Goal: Task Accomplishment & Management: Use online tool/utility

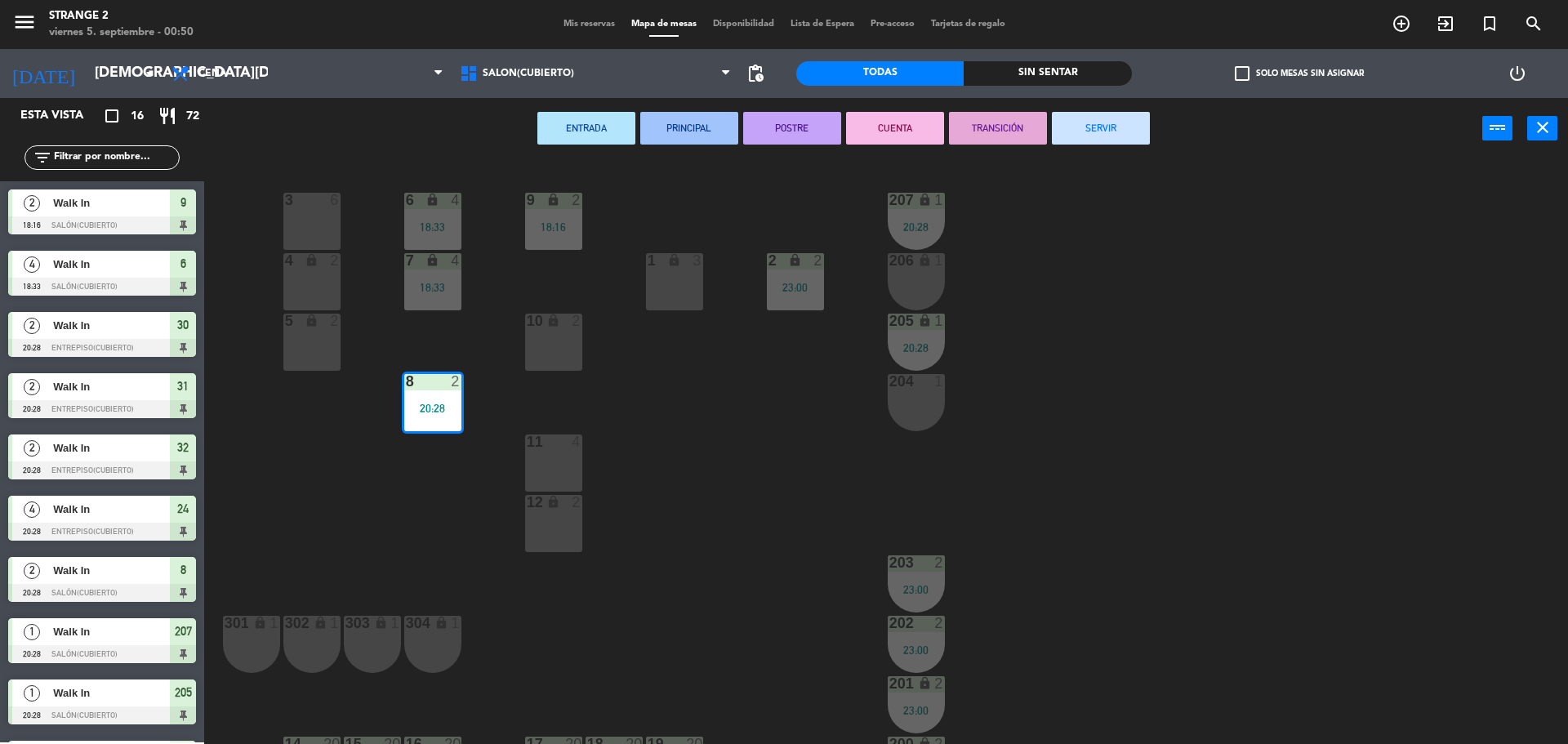
scroll to position [46, 0]
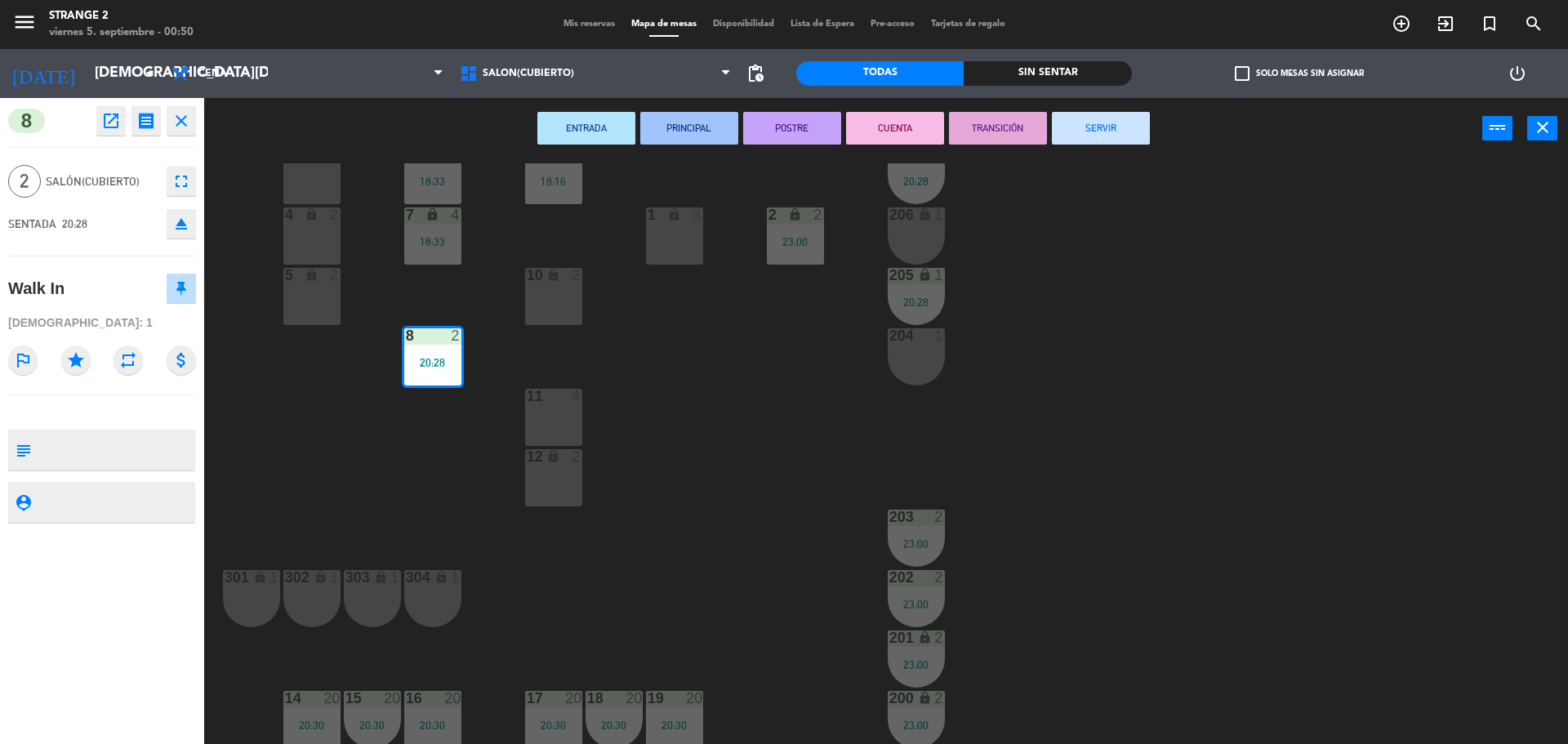
click at [1117, 120] on button "SERVIR" at bounding box center [1100, 127] width 98 height 33
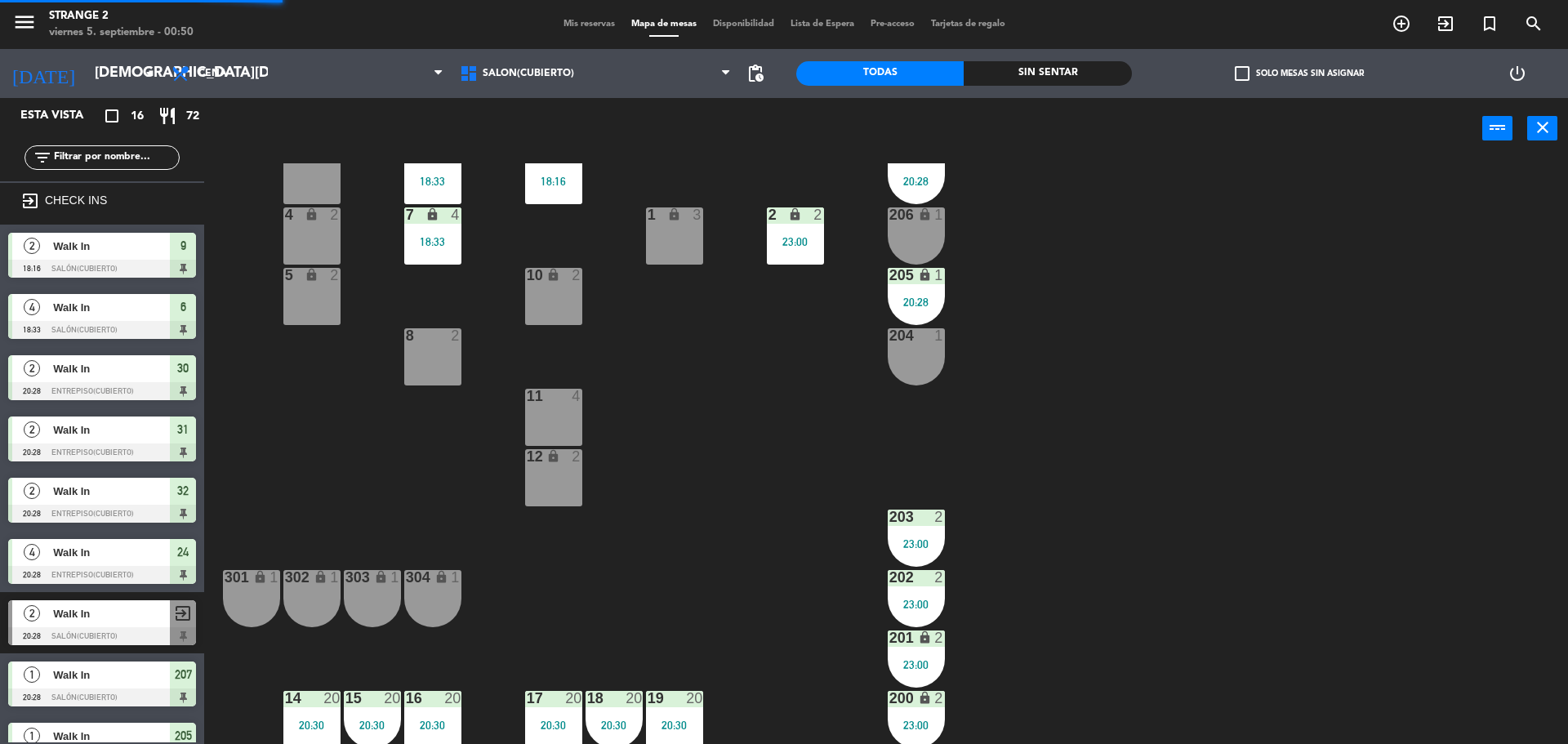
click at [935, 300] on div "20:28" at bounding box center [916, 302] width 57 height 12
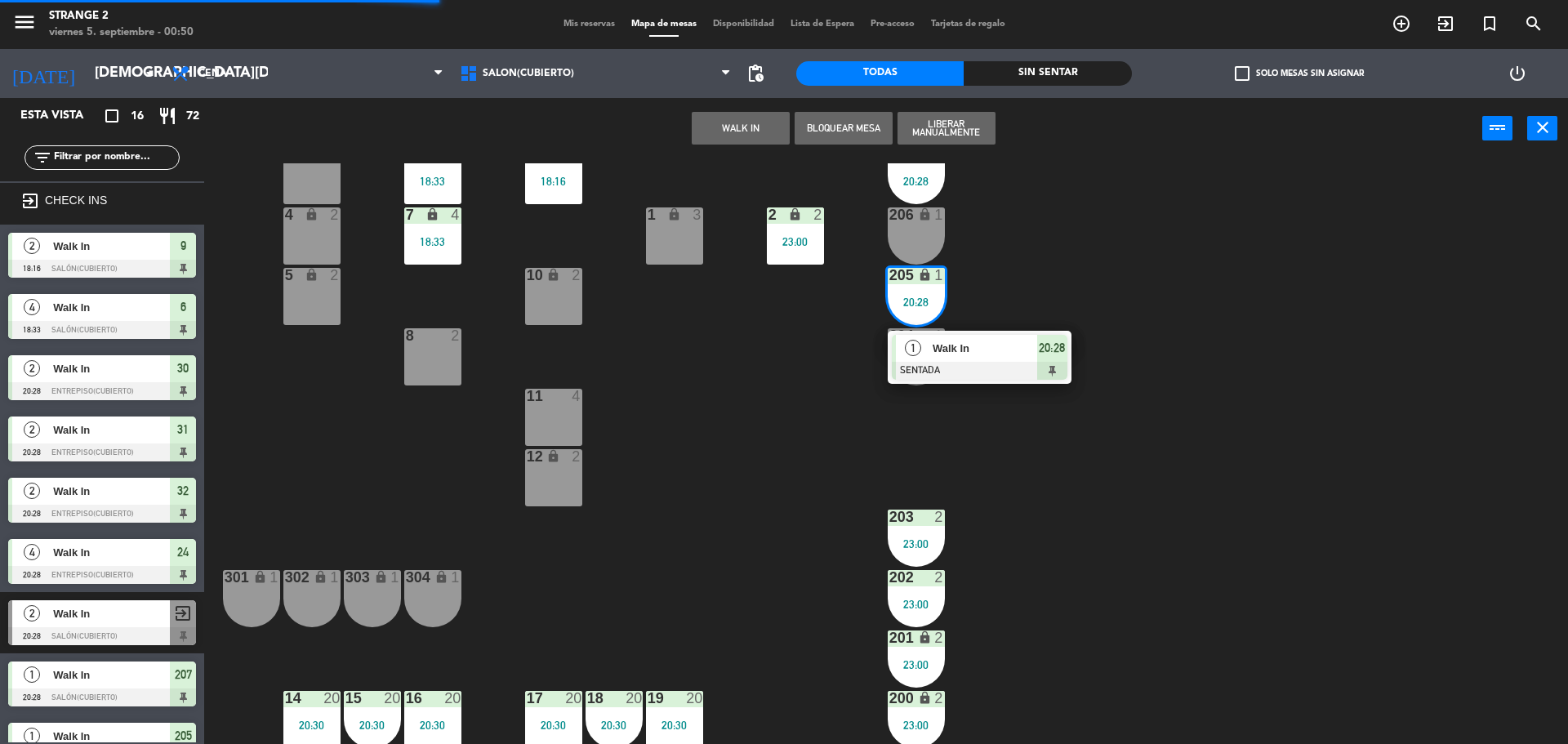
click at [985, 375] on div at bounding box center [979, 371] width 176 height 18
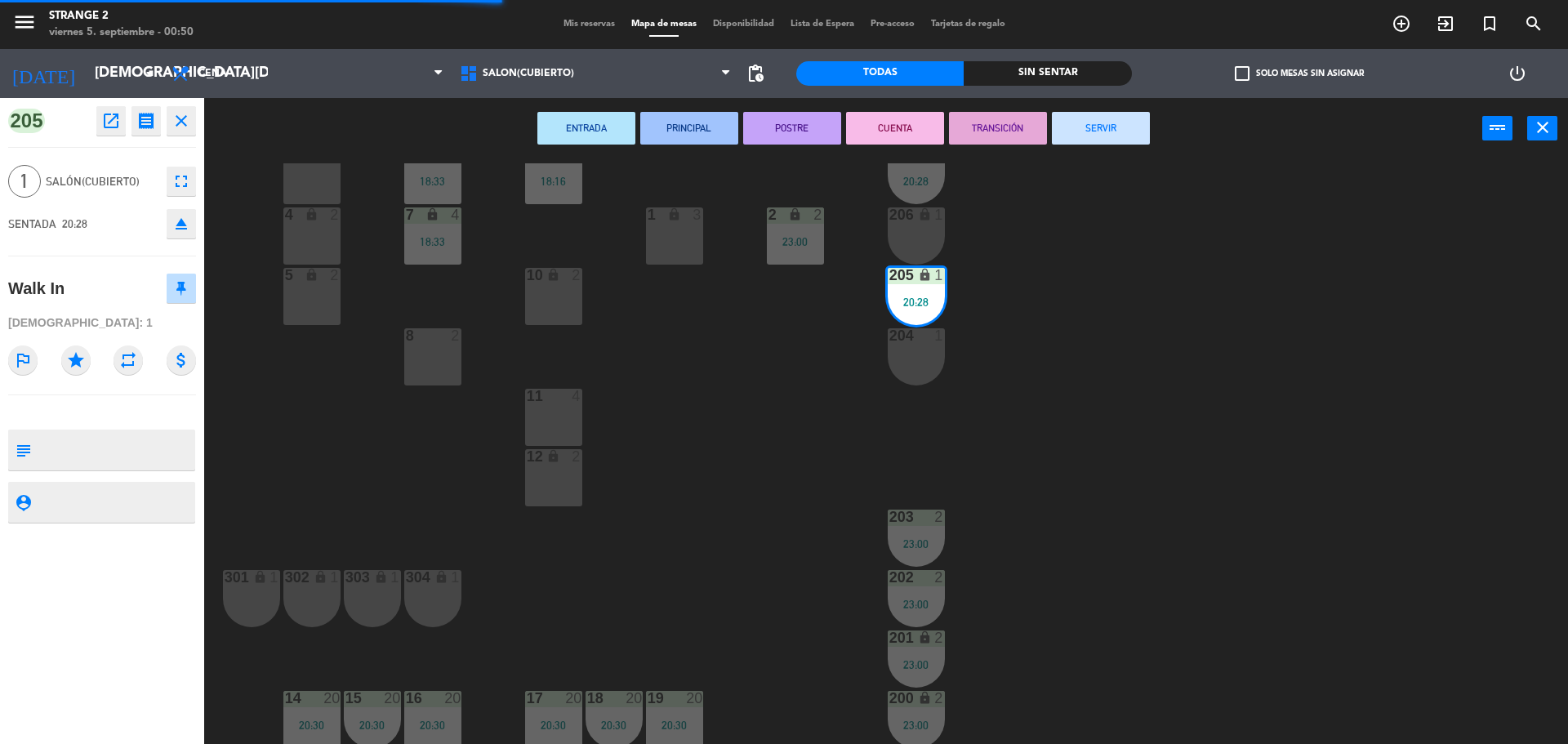
click at [1123, 116] on button "SERVIR" at bounding box center [1100, 127] width 98 height 33
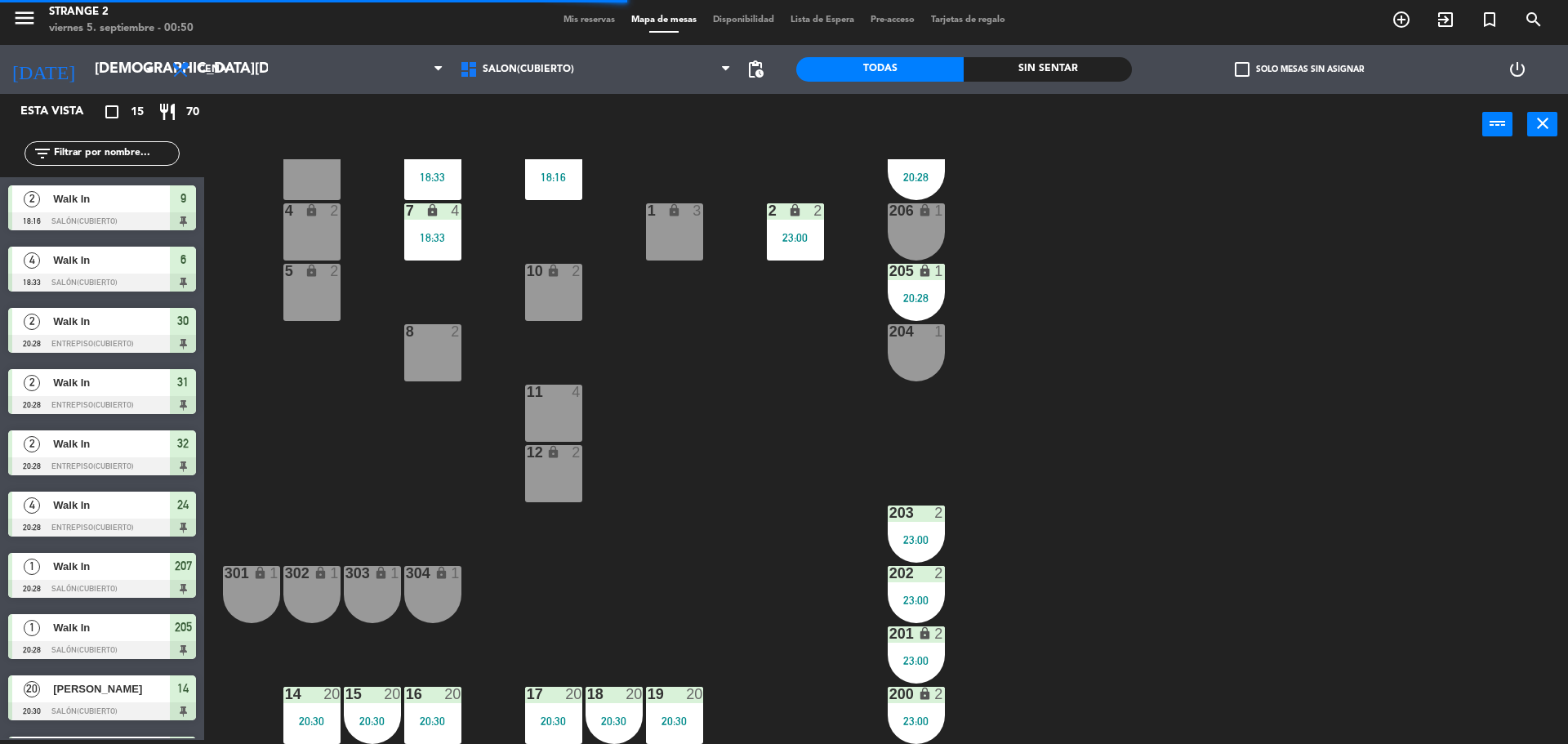
click at [908, 177] on div "20:28" at bounding box center [916, 177] width 57 height 12
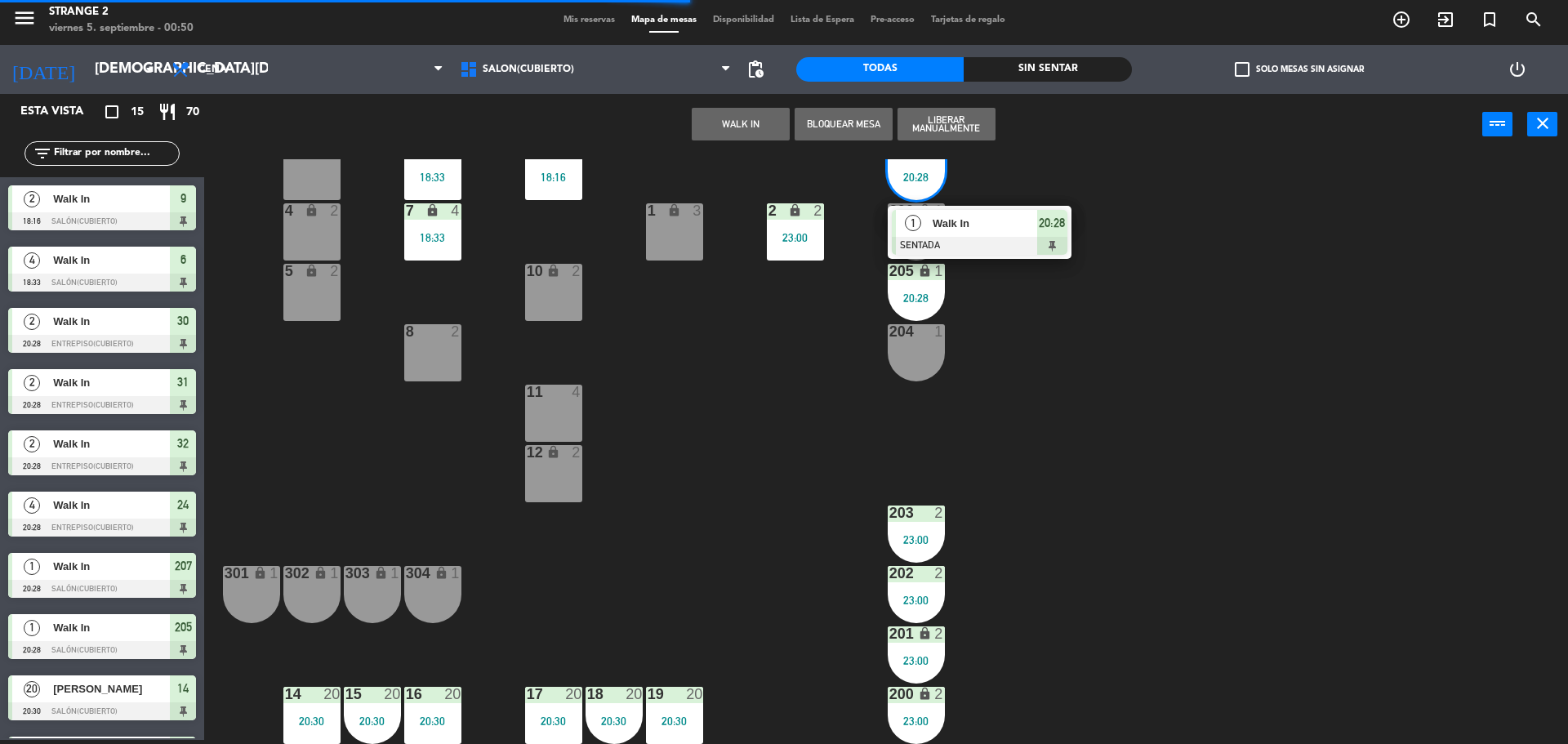
click at [992, 242] on div at bounding box center [979, 246] width 176 height 18
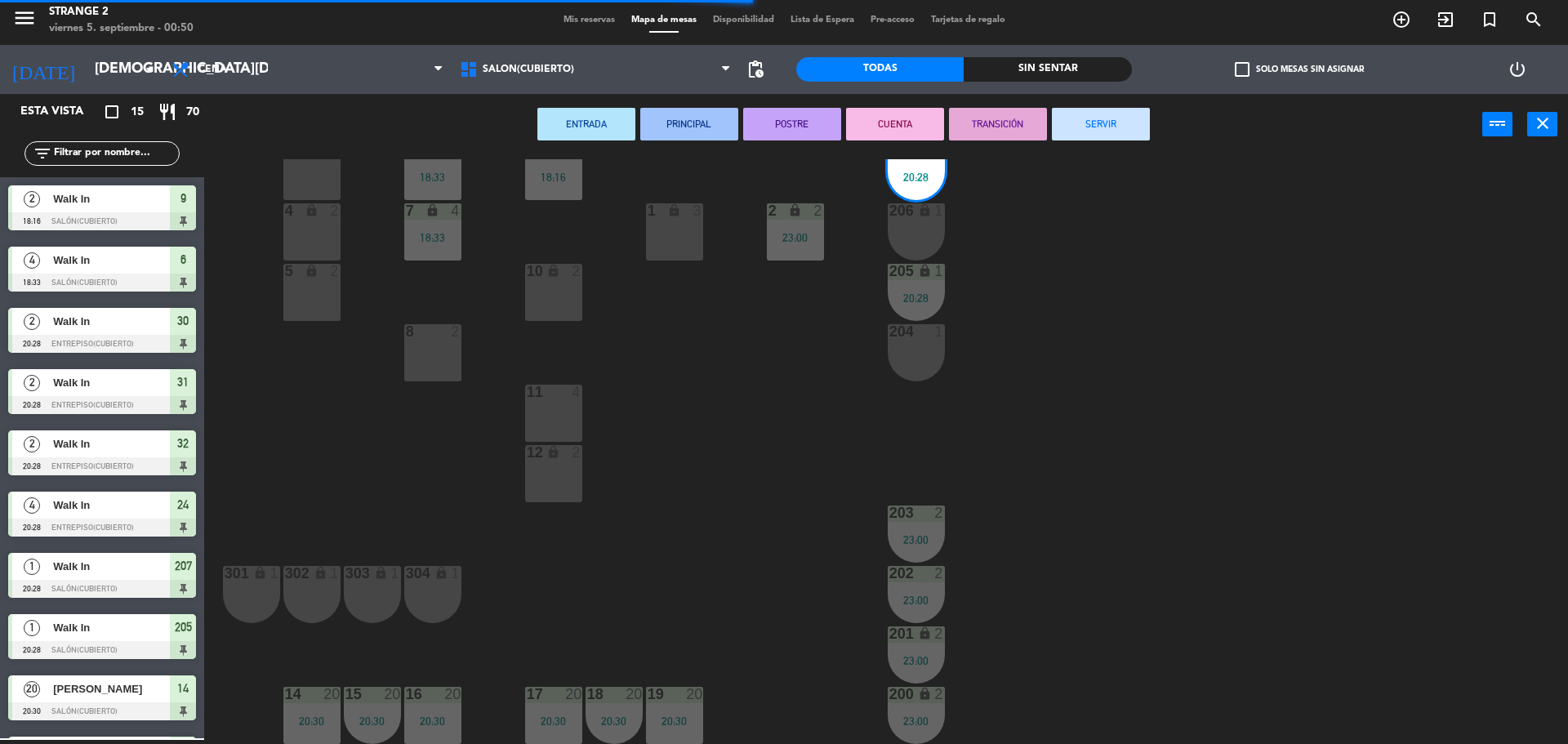
click at [1144, 112] on button "SERVIR" at bounding box center [1100, 124] width 98 height 33
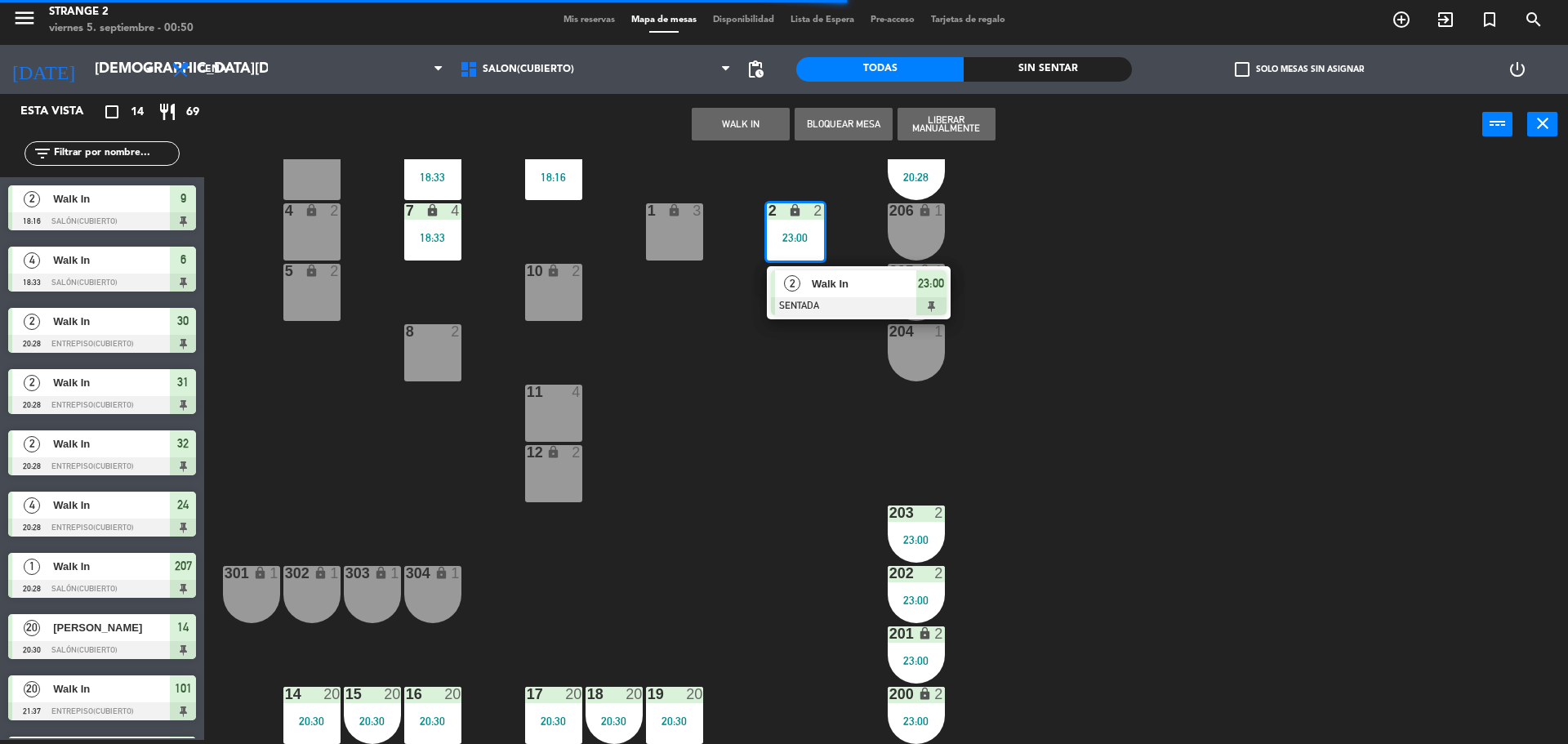
click at [860, 305] on div at bounding box center [859, 306] width 176 height 18
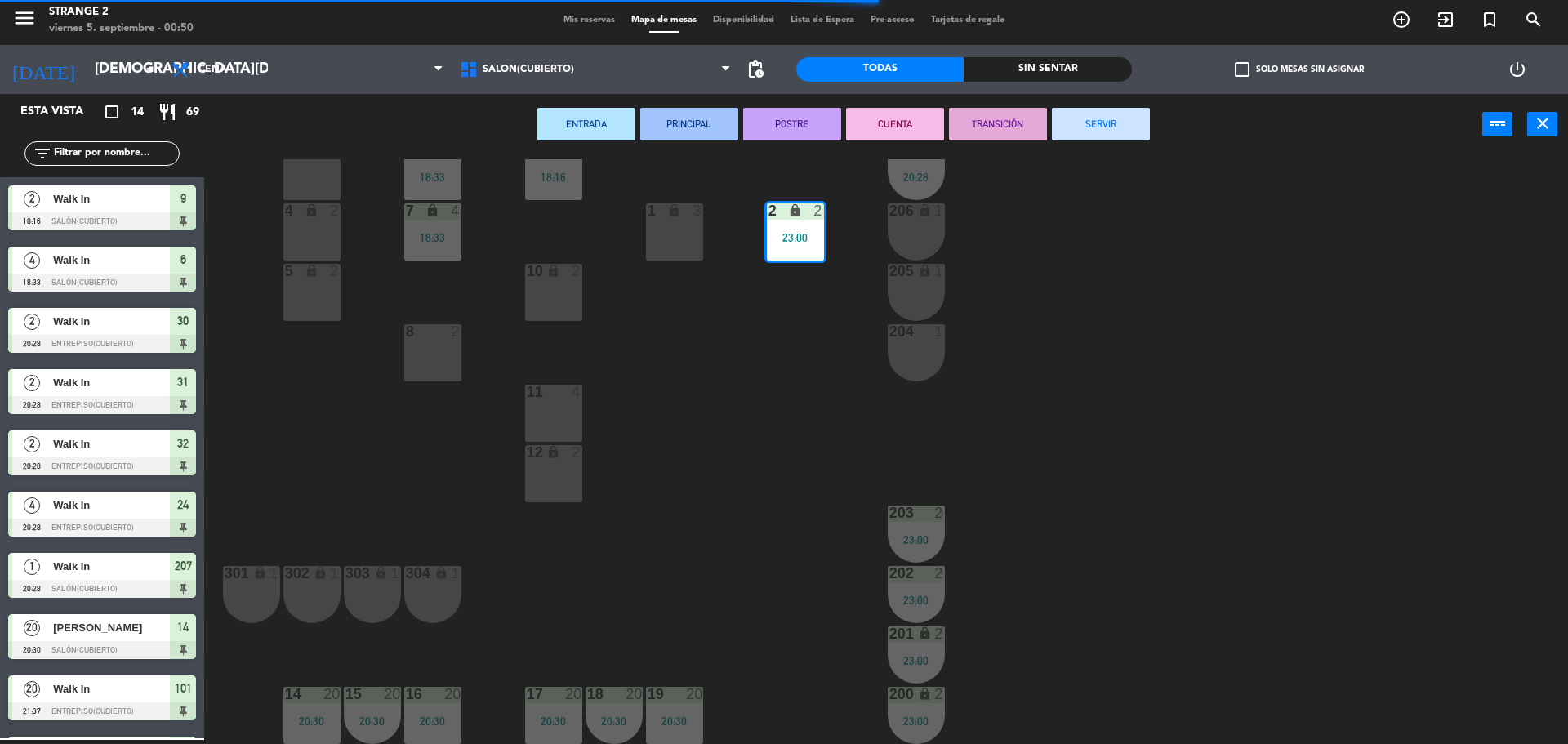
click at [1129, 135] on button "SERVIR" at bounding box center [1100, 124] width 98 height 33
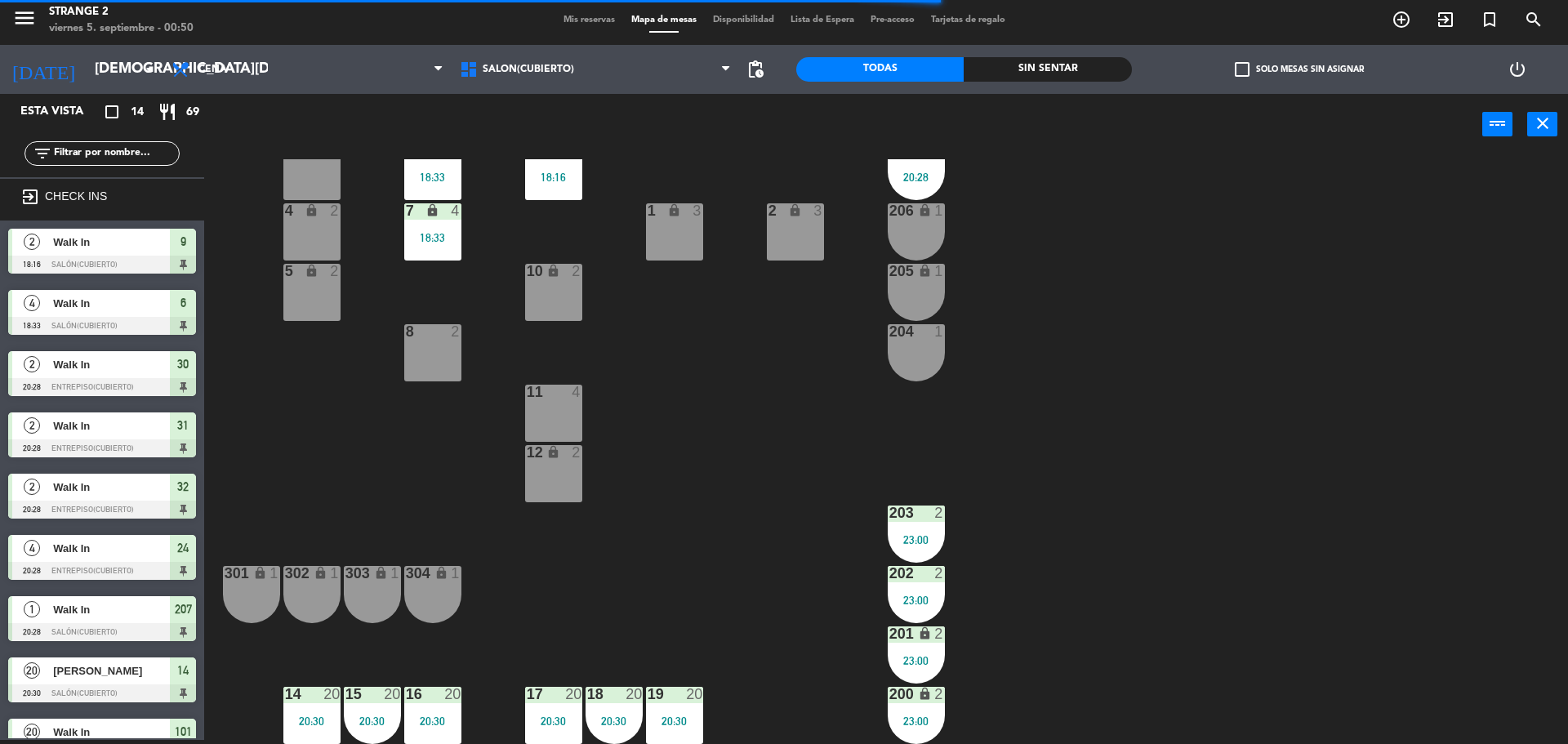
scroll to position [139, 0]
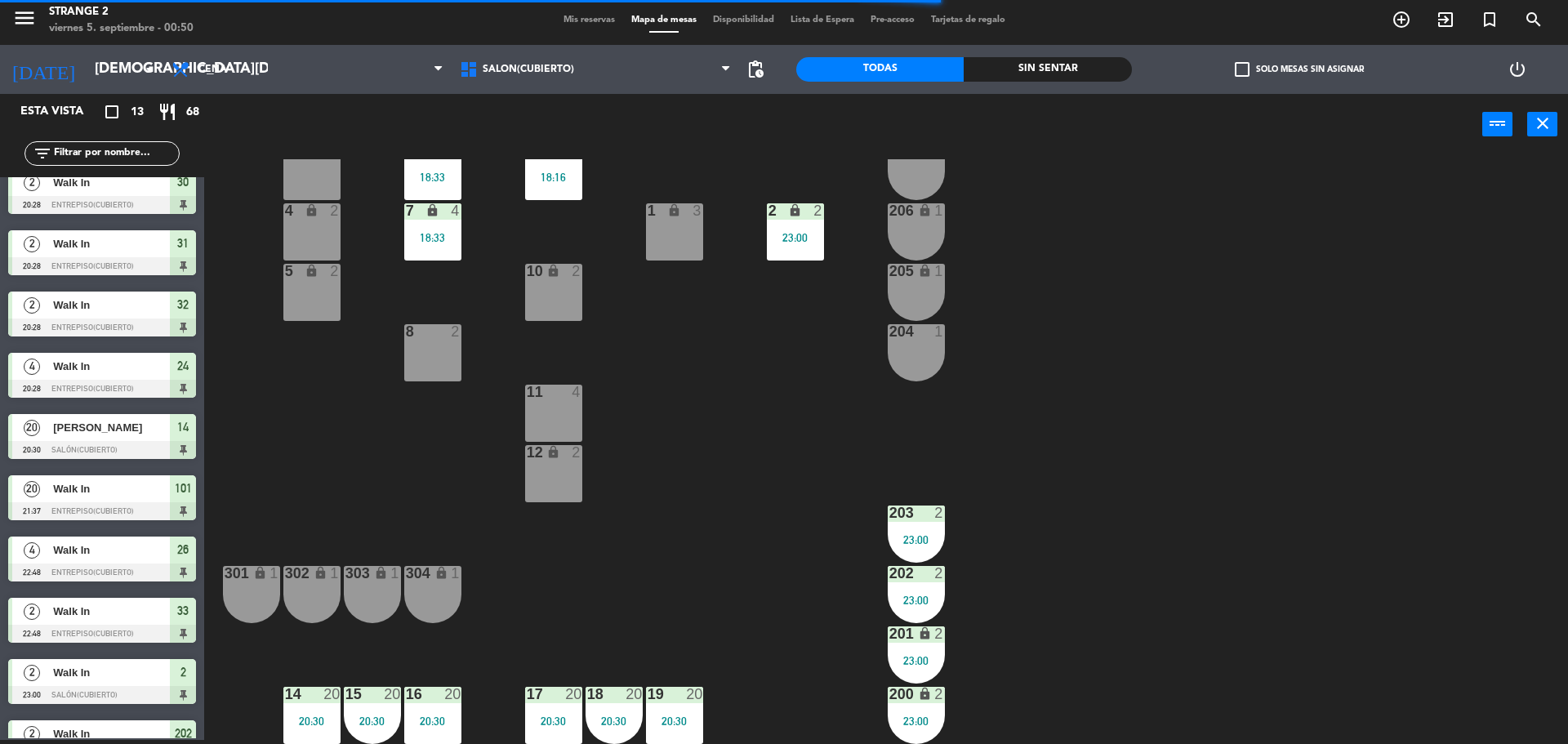
click at [570, 192] on div "9 lock 2 18:16" at bounding box center [554, 172] width 57 height 58
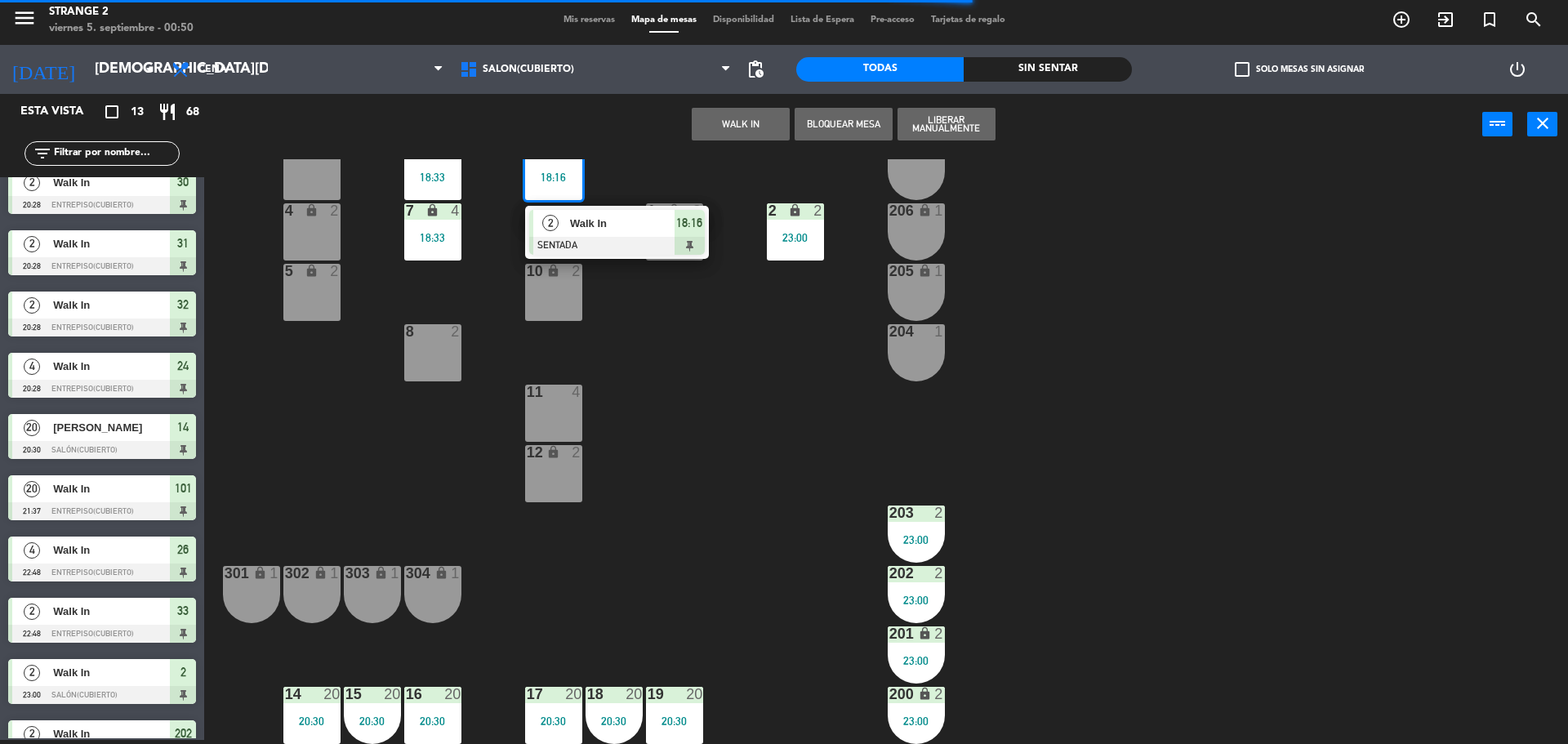
click at [640, 250] on div at bounding box center [616, 246] width 176 height 18
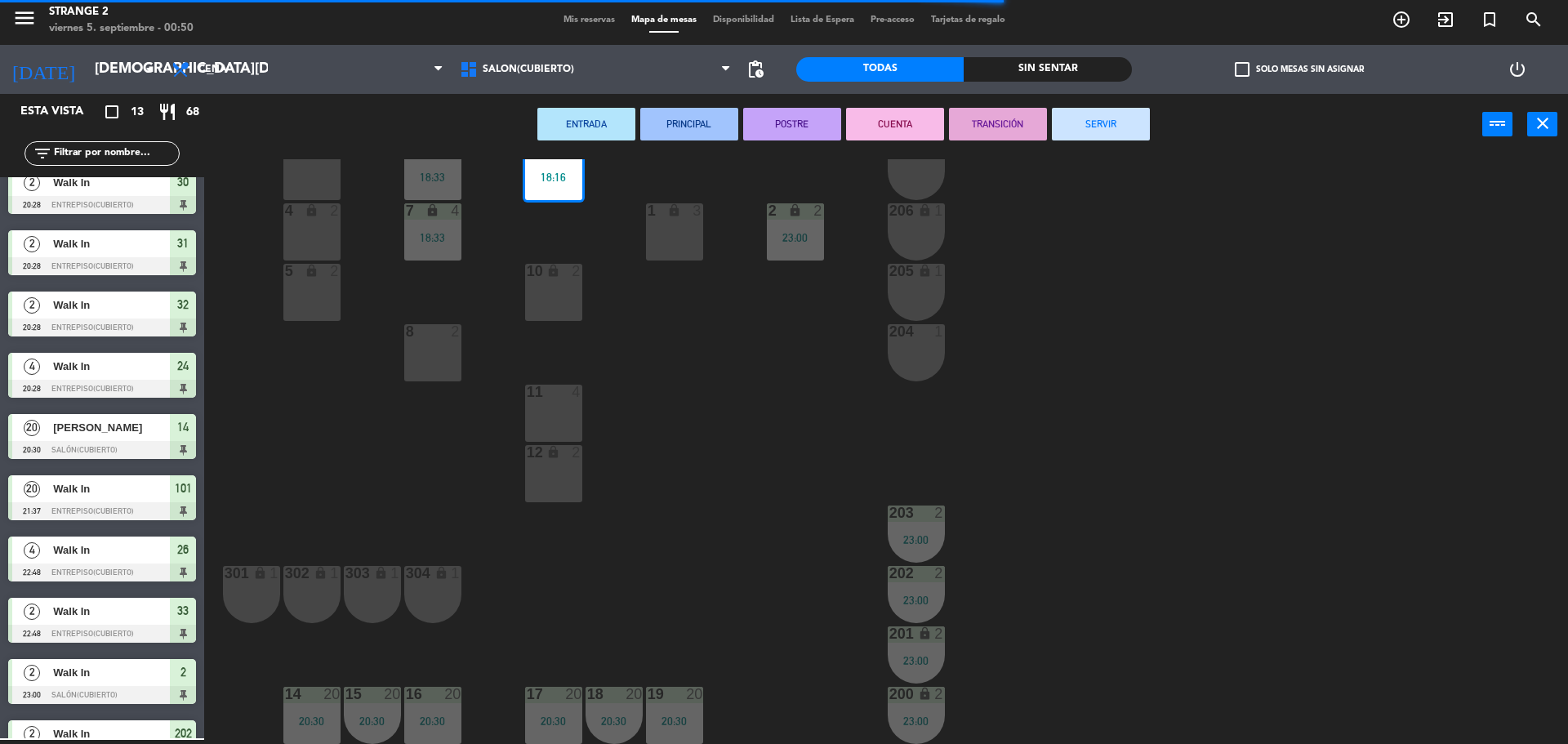
click at [1119, 122] on button "SERVIR" at bounding box center [1100, 124] width 98 height 33
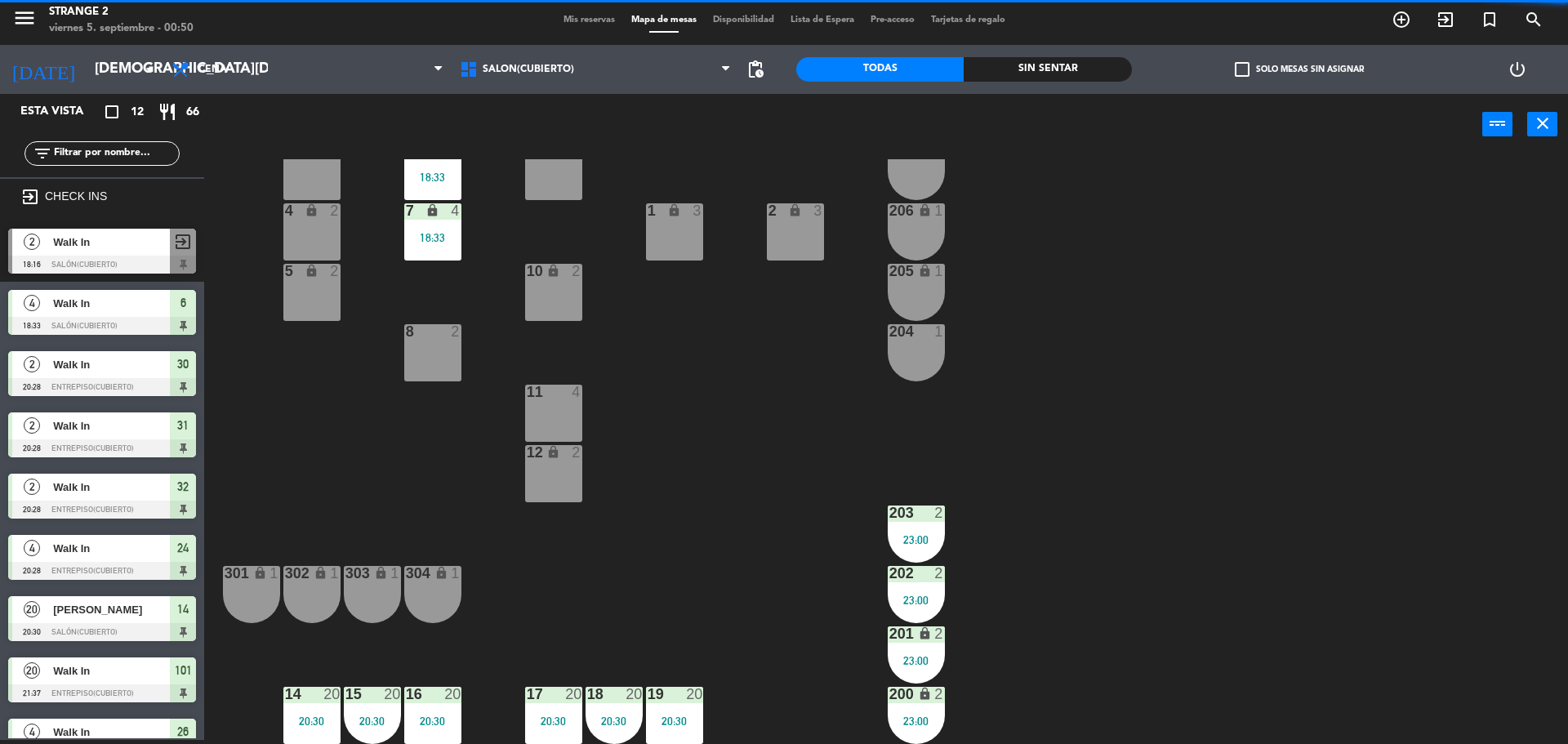
click at [442, 208] on div "lock" at bounding box center [432, 211] width 27 height 16
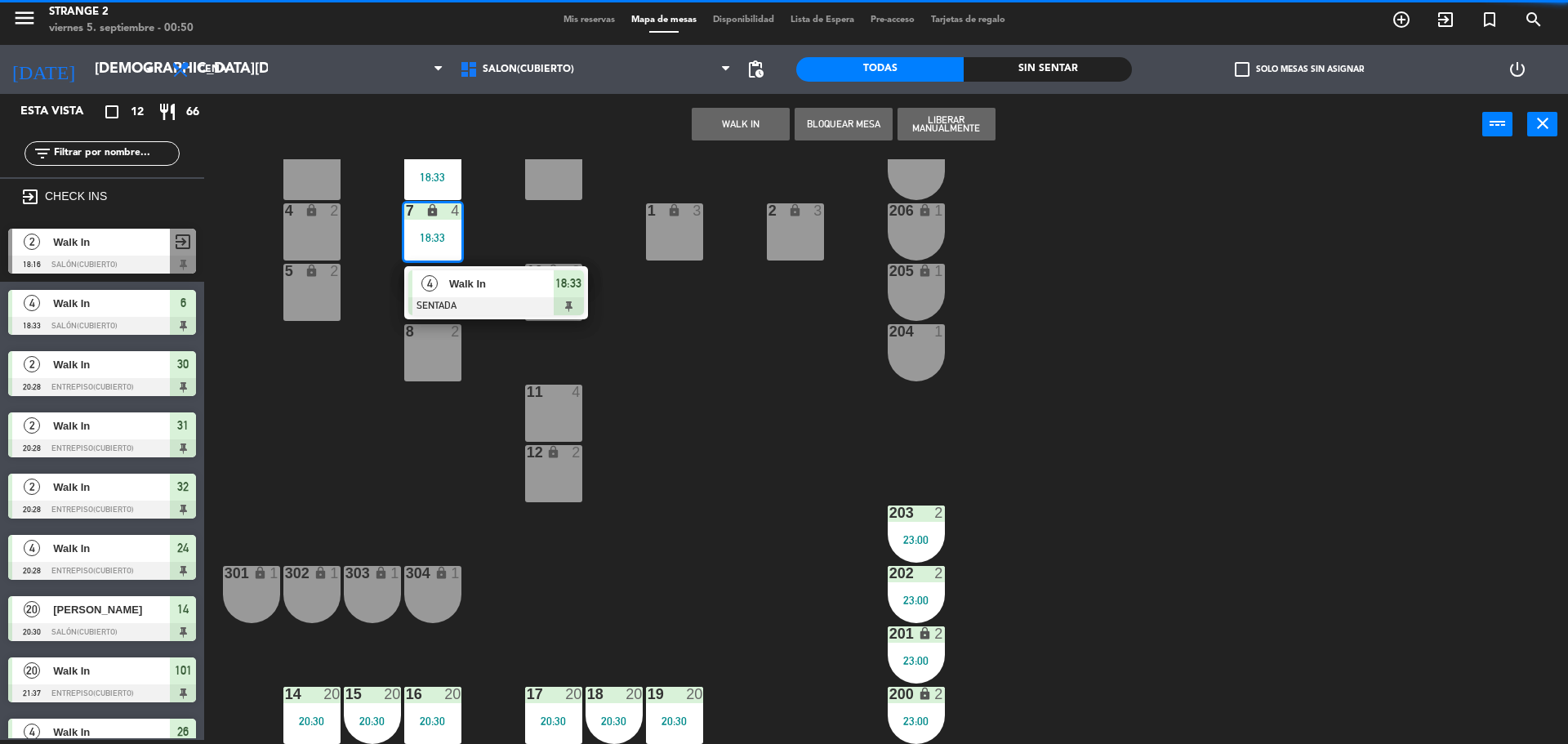
click at [540, 277] on span "Walk In" at bounding box center [501, 283] width 104 height 17
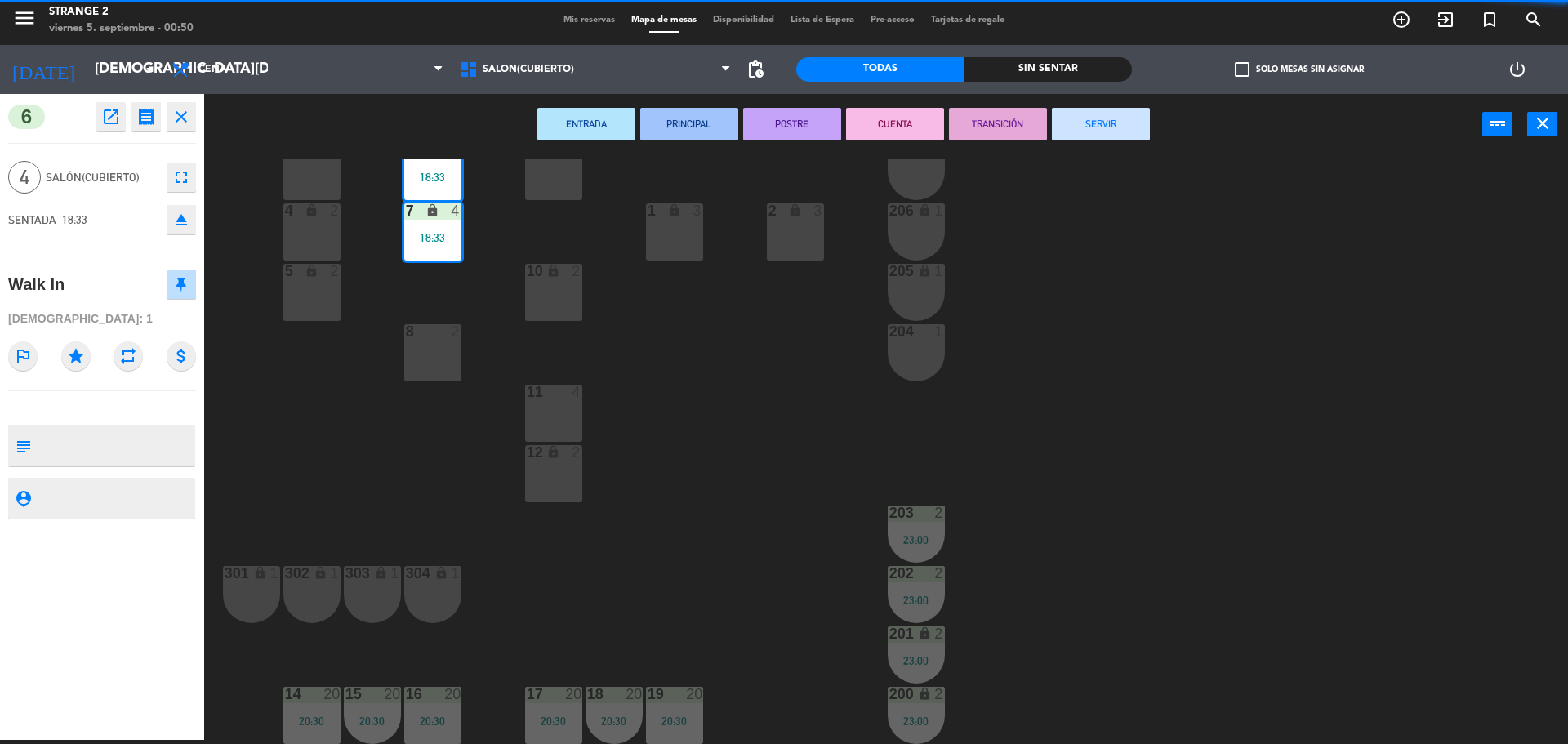
click at [1136, 119] on button "SERVIR" at bounding box center [1100, 124] width 98 height 33
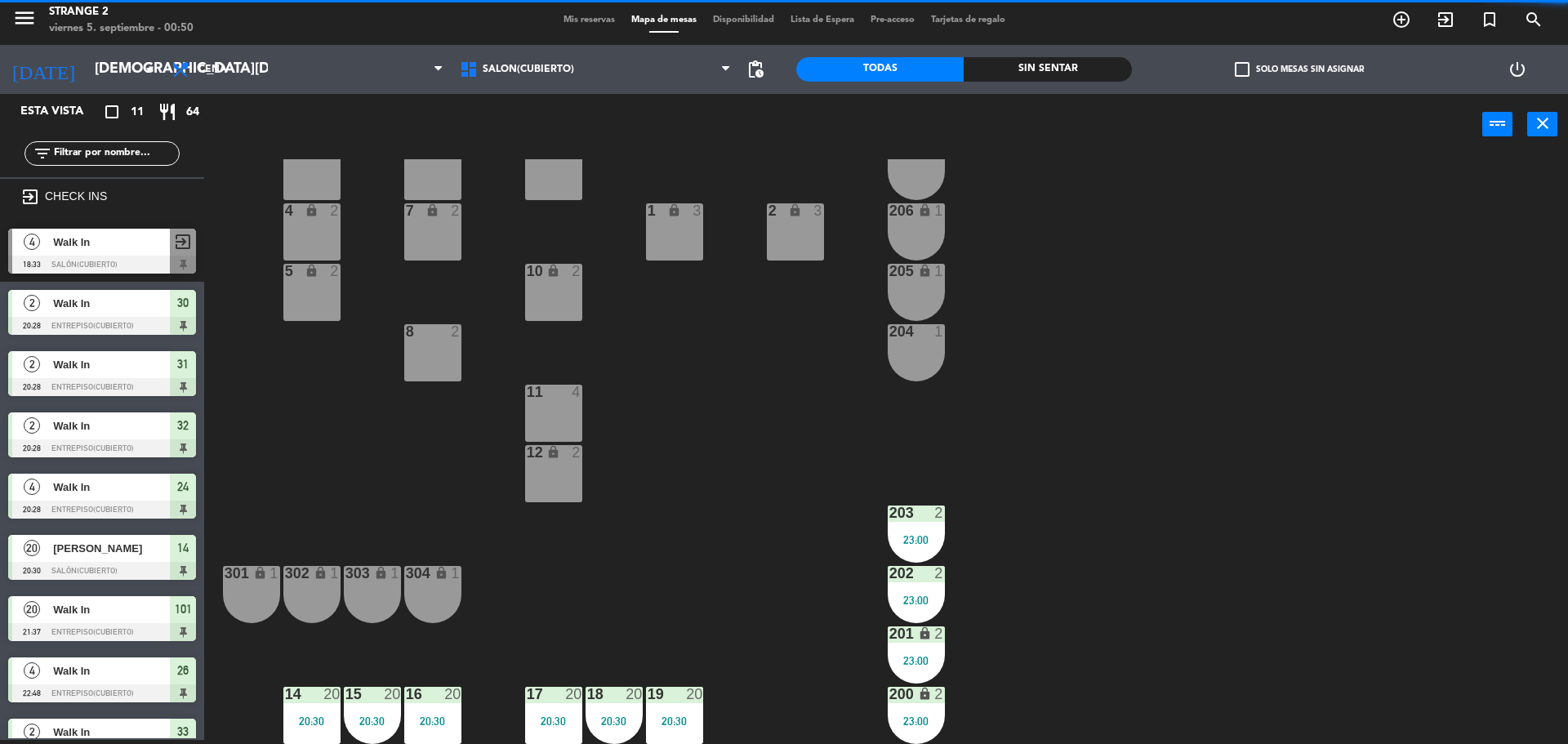
click at [921, 556] on div "203 2 23:00" at bounding box center [916, 534] width 57 height 58
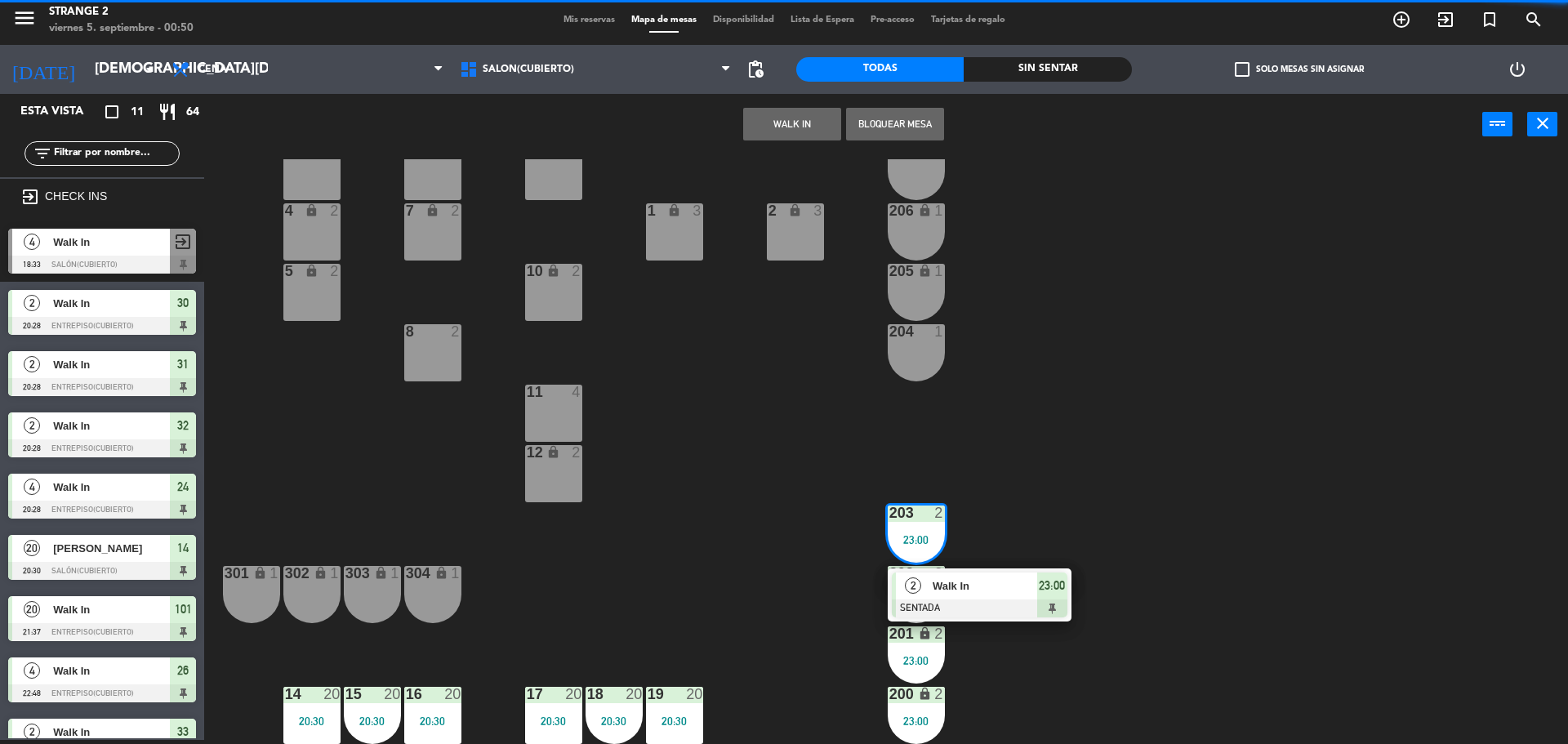
click at [968, 615] on div at bounding box center [979, 609] width 176 height 18
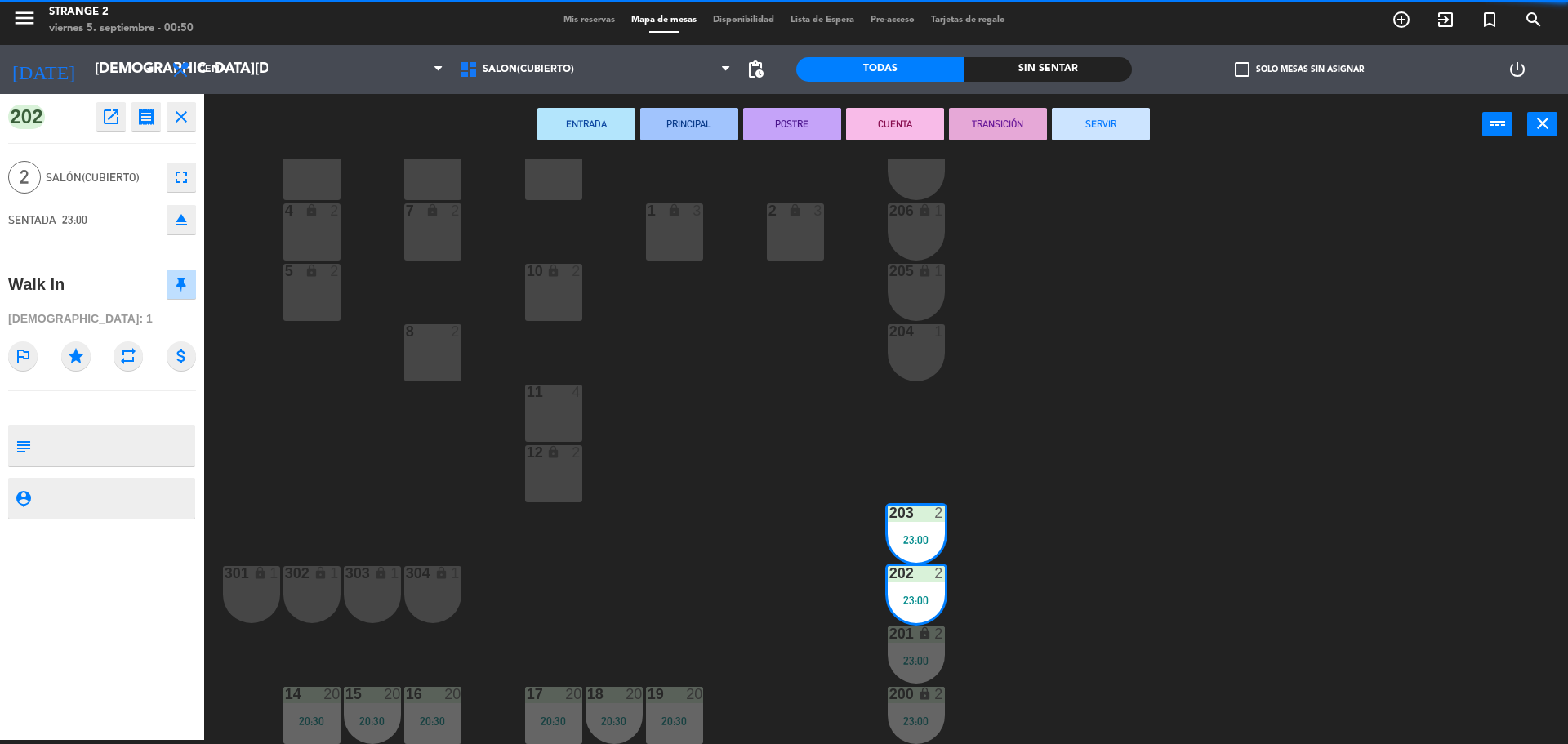
click at [1114, 136] on button "SERVIR" at bounding box center [1100, 124] width 98 height 33
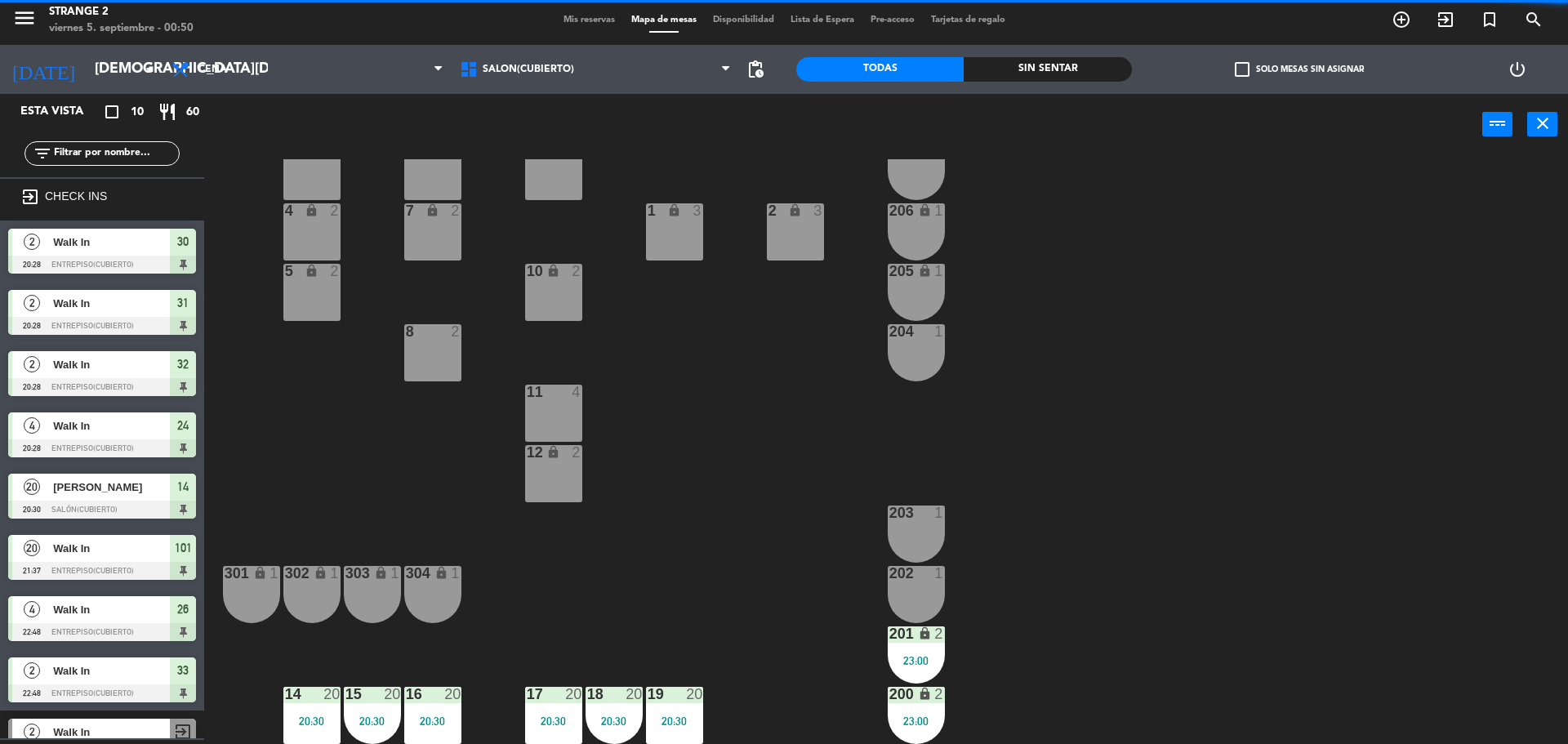
scroll to position [95, 0]
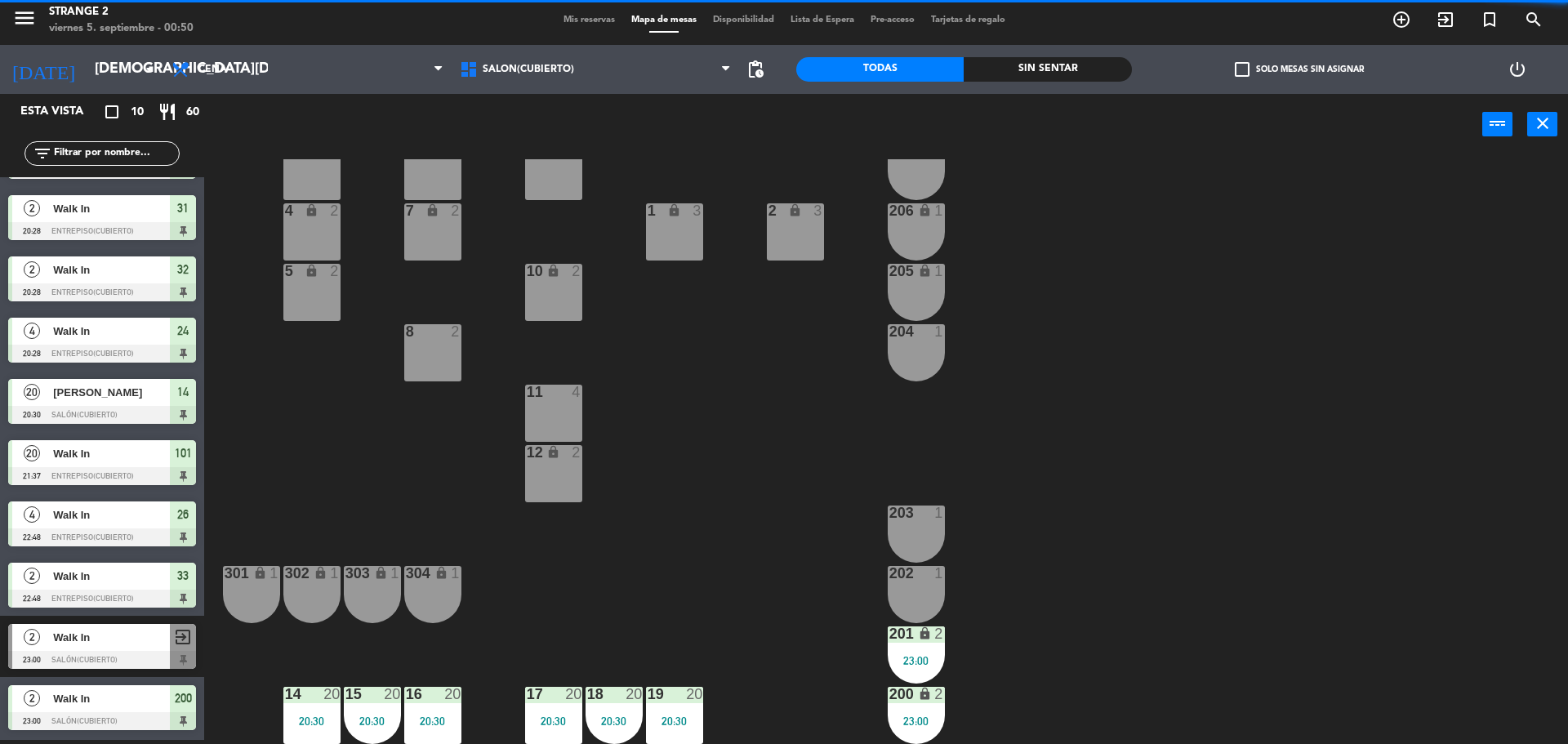
click at [915, 651] on div "201 lock 2 23:00" at bounding box center [916, 655] width 57 height 58
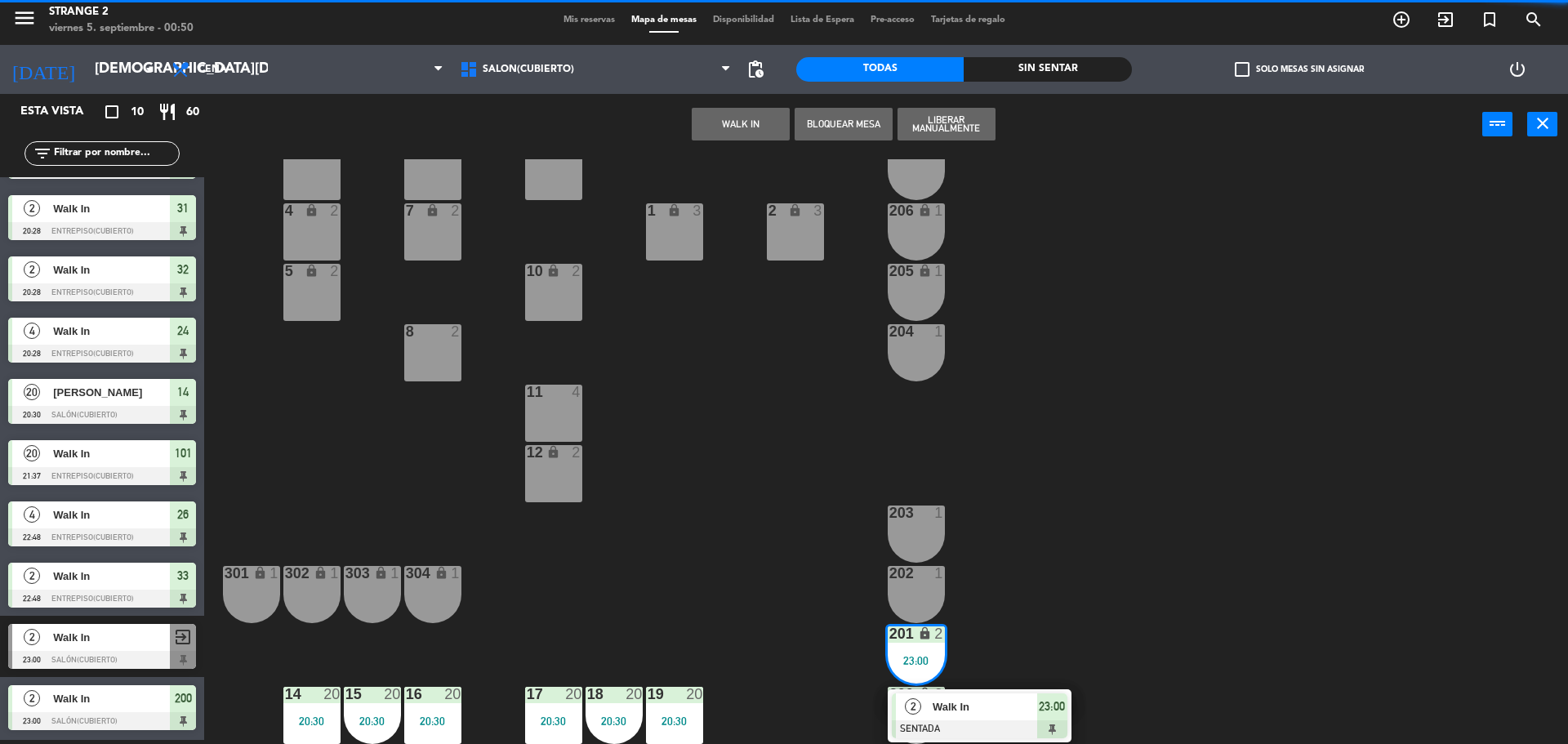
click at [996, 718] on div "Walk In" at bounding box center [984, 707] width 106 height 27
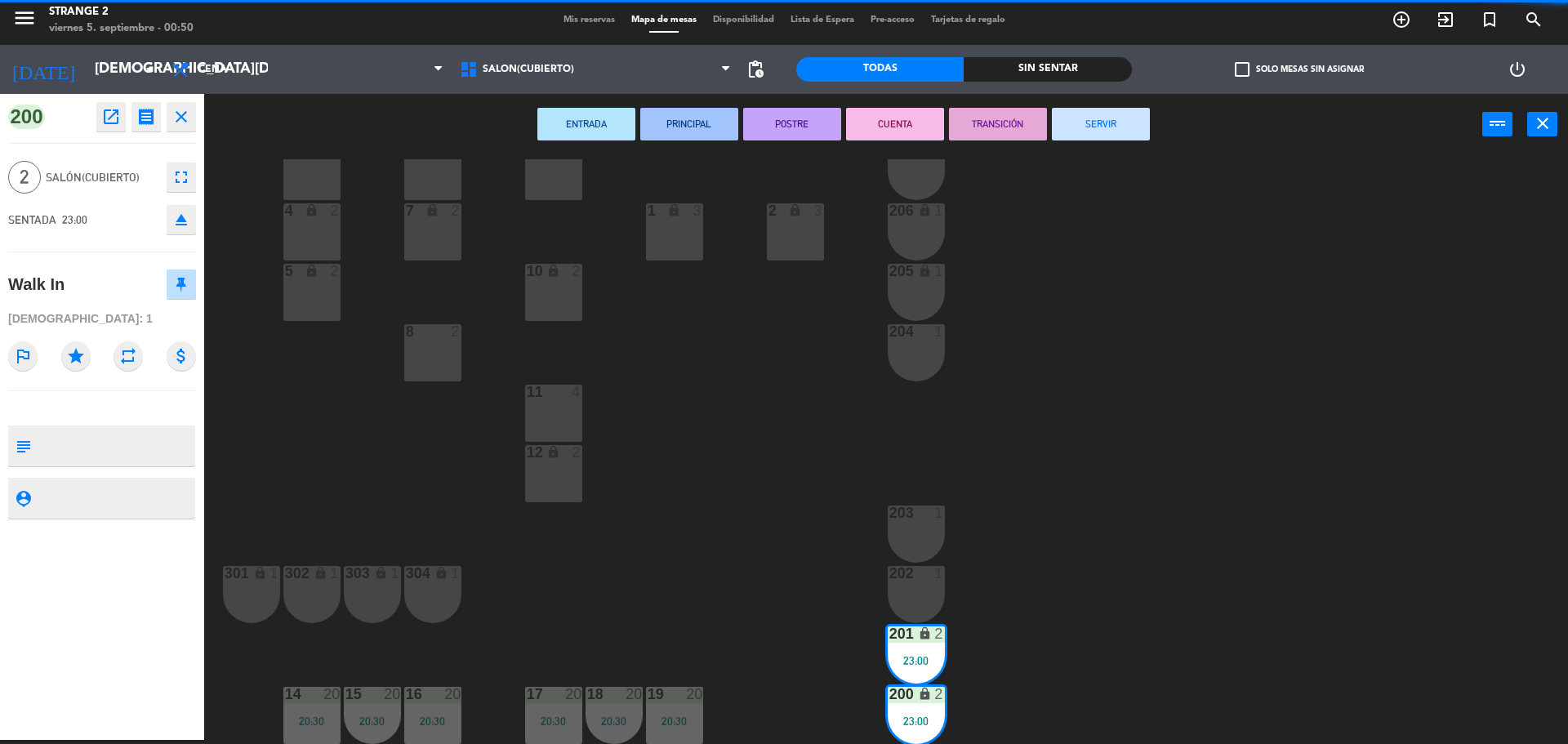
click at [1127, 129] on button "SERVIR" at bounding box center [1100, 124] width 98 height 33
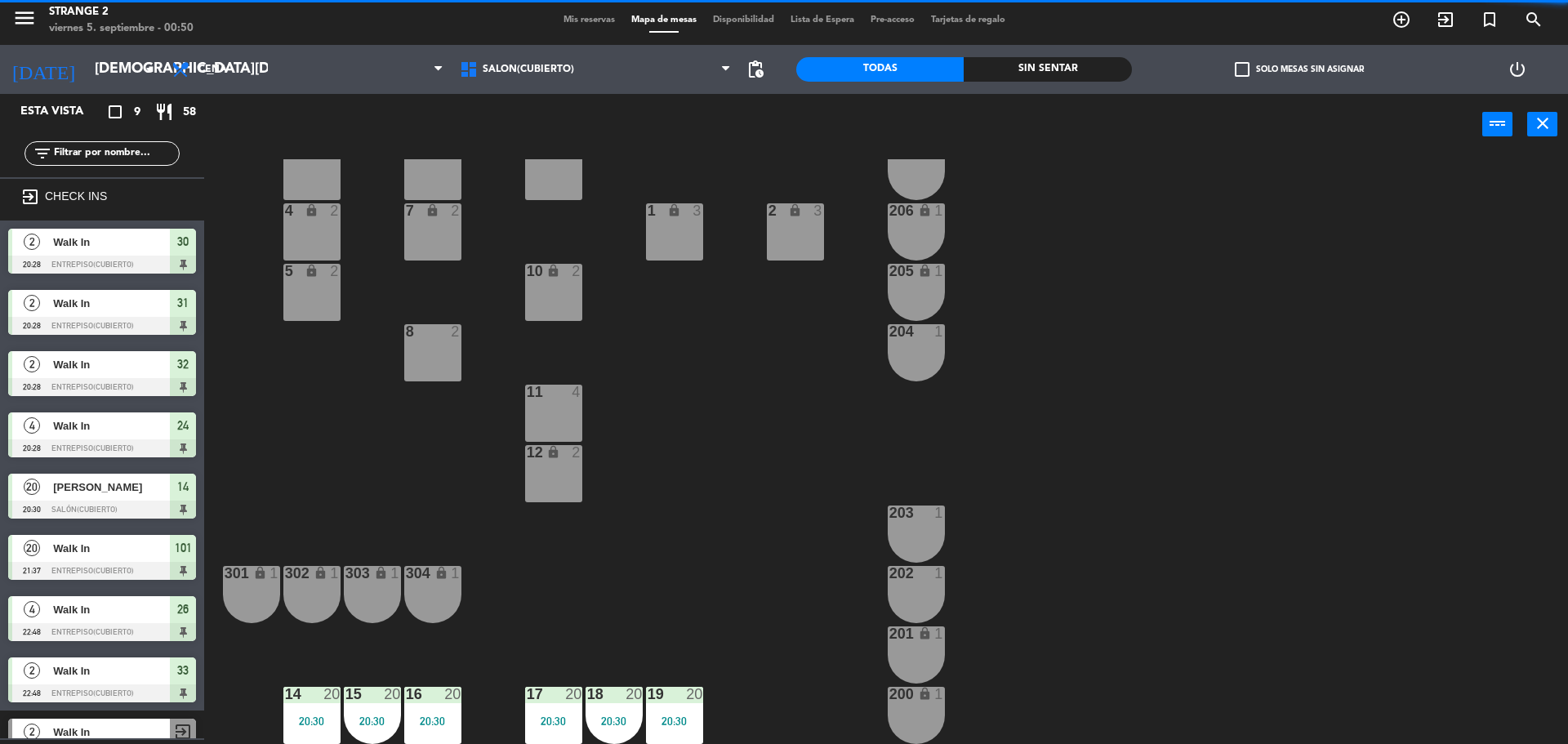
scroll to position [34, 0]
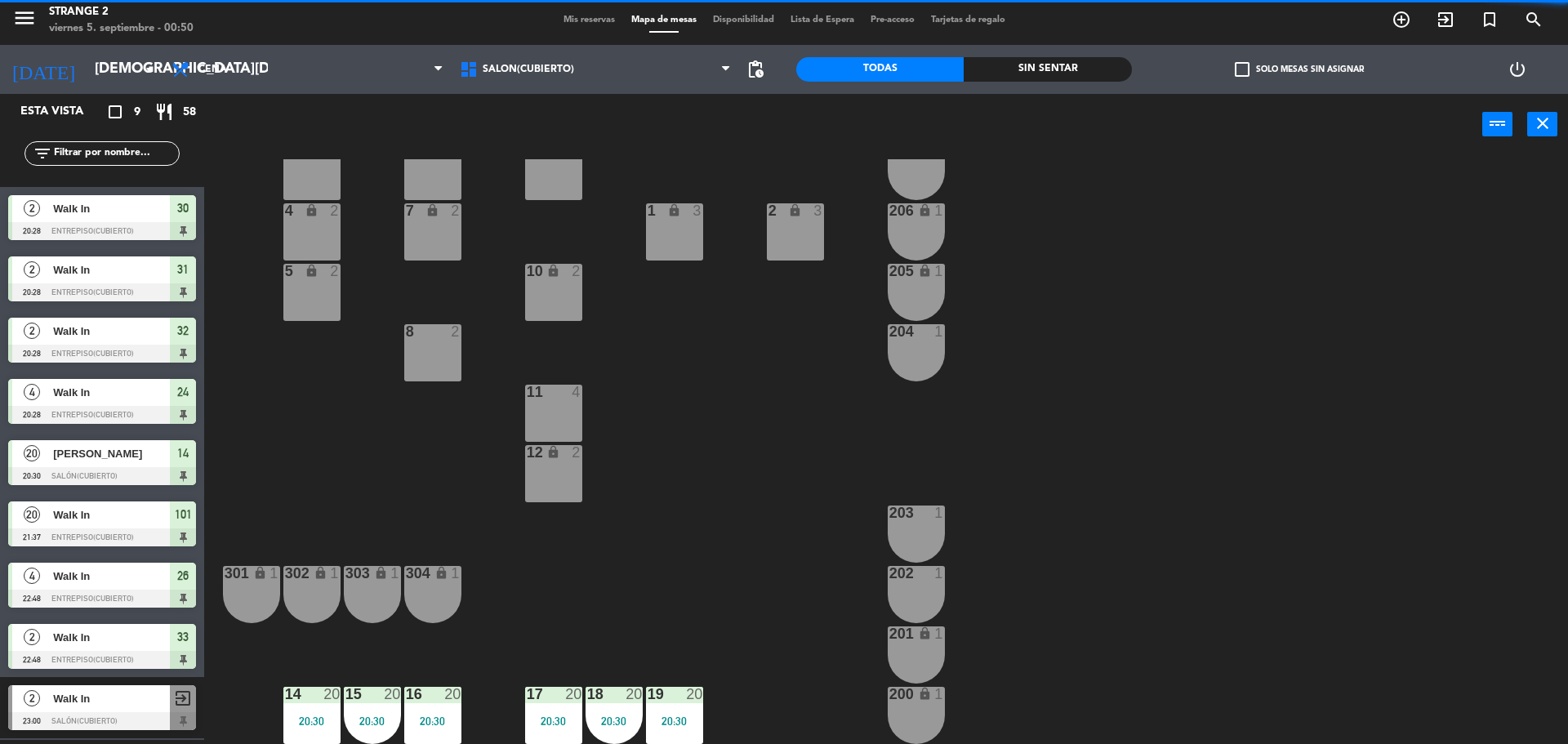
click at [687, 689] on div "20" at bounding box center [694, 694] width 16 height 15
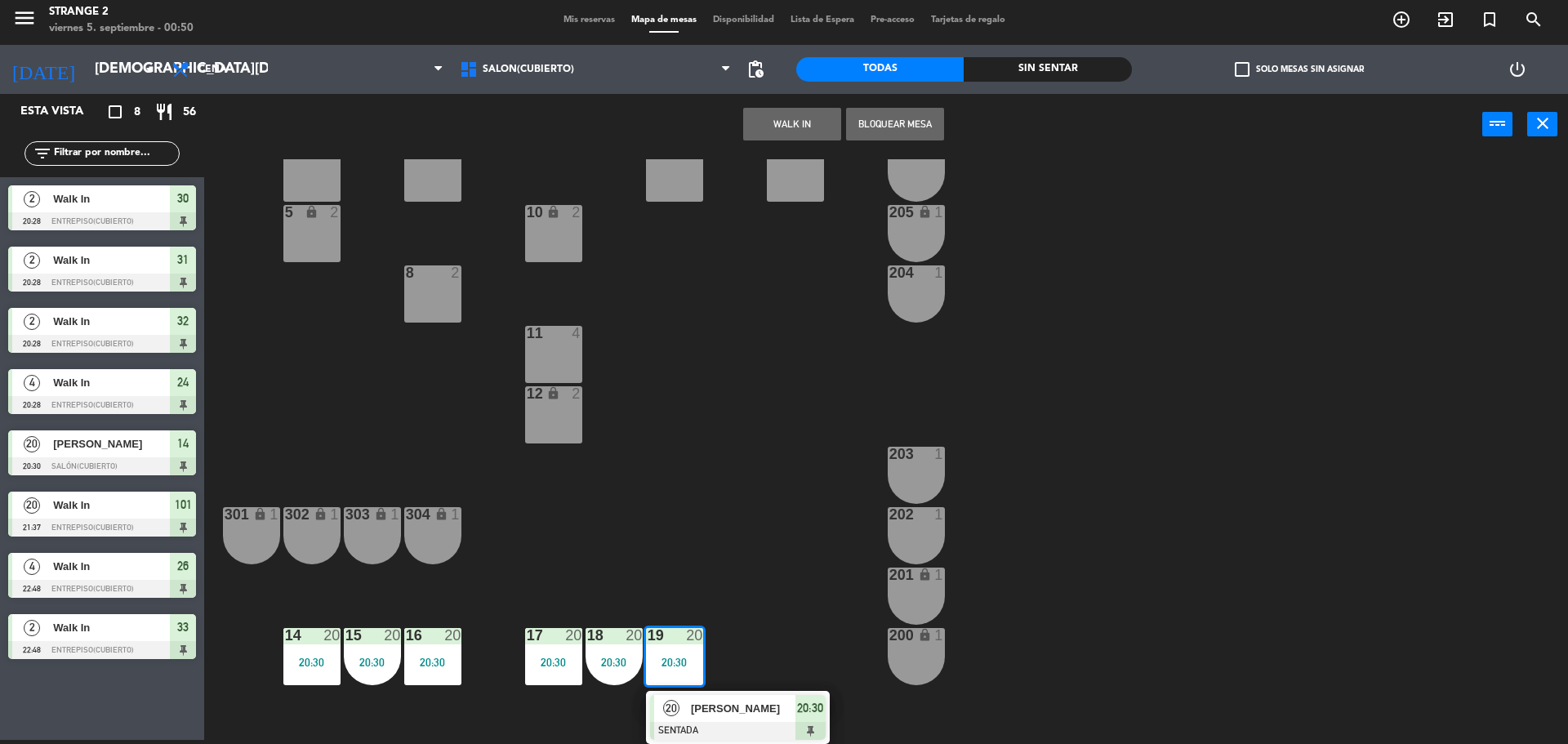
click at [776, 705] on span "[PERSON_NAME]" at bounding box center [743, 708] width 104 height 17
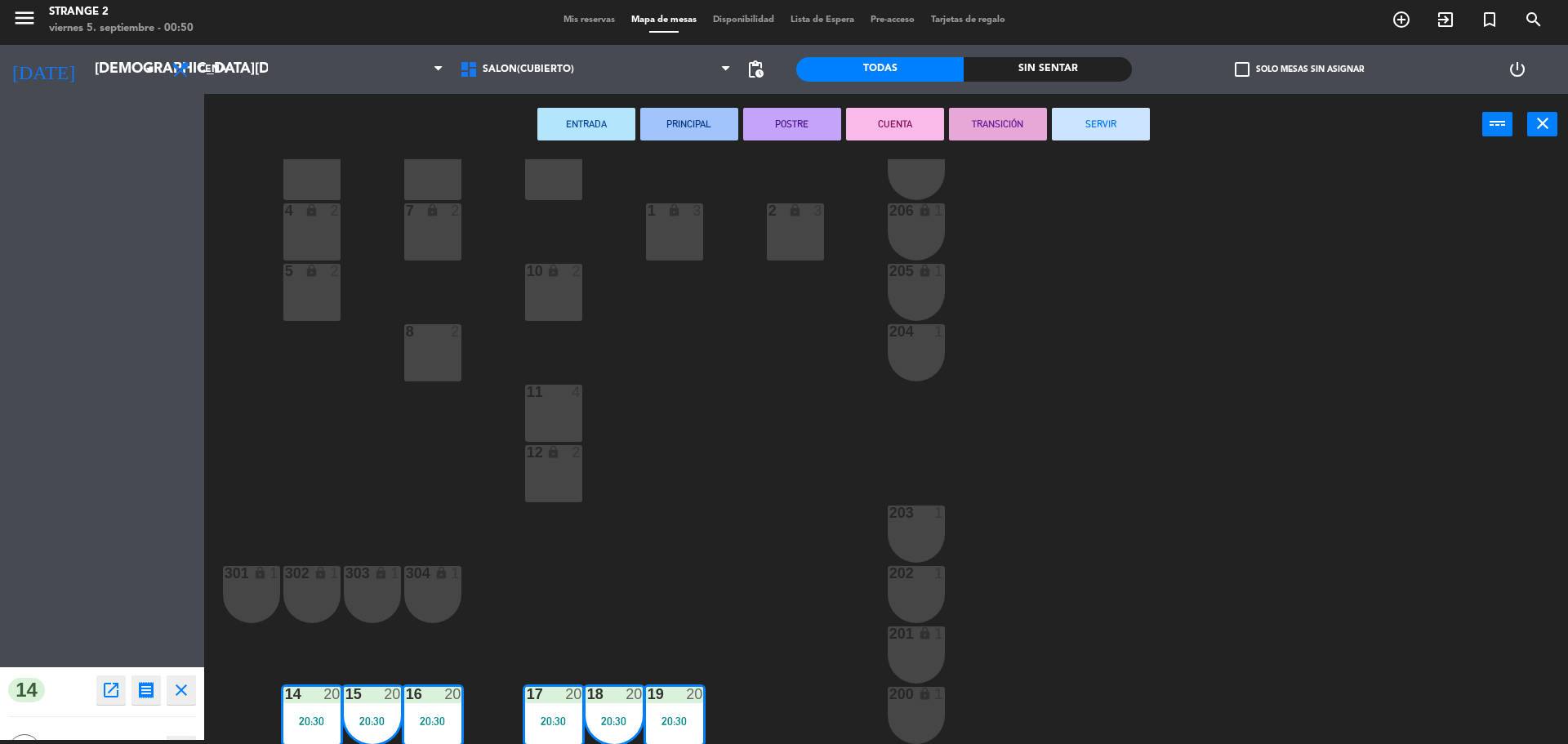
scroll to position [46, 0]
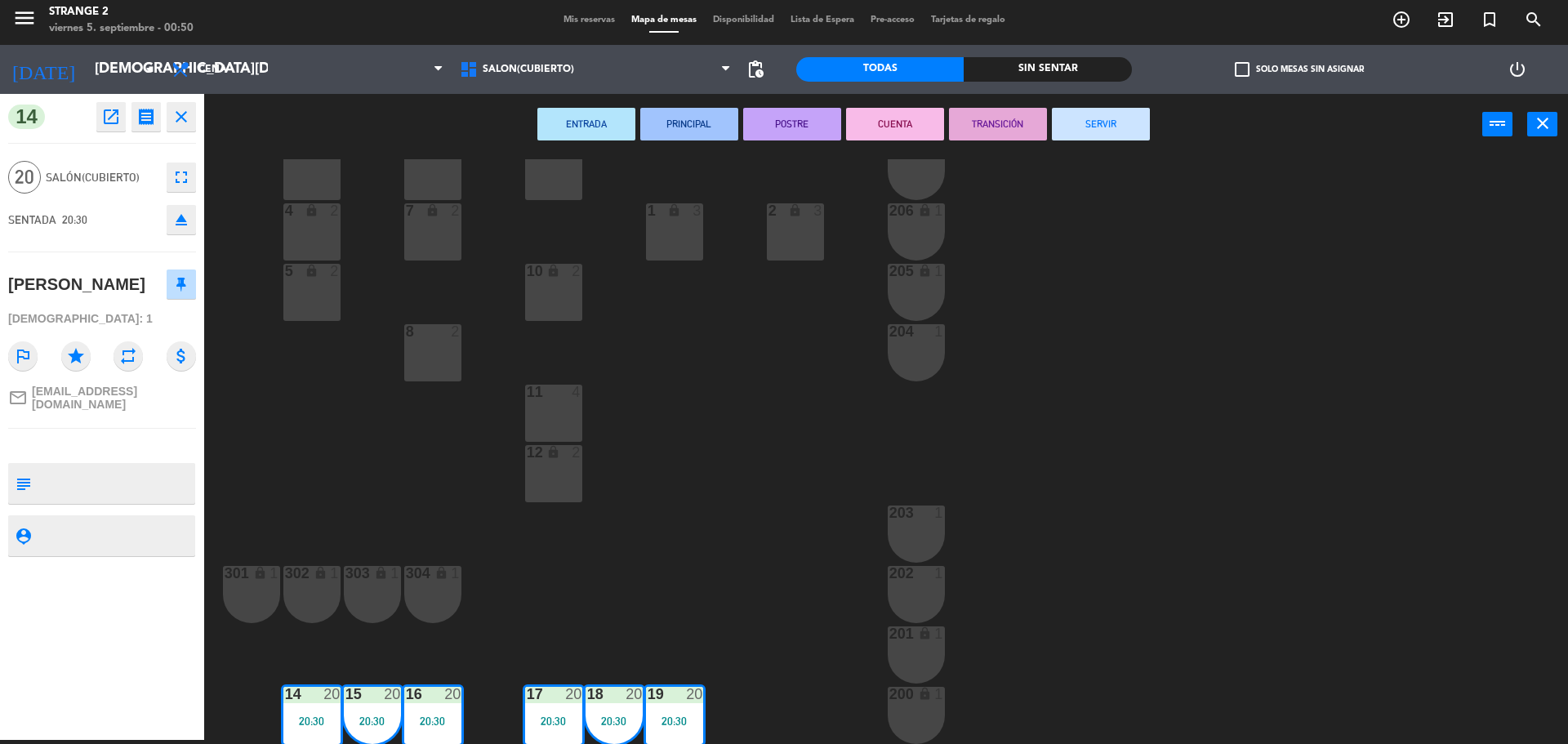
click at [1100, 134] on button "SERVIR" at bounding box center [1100, 124] width 98 height 33
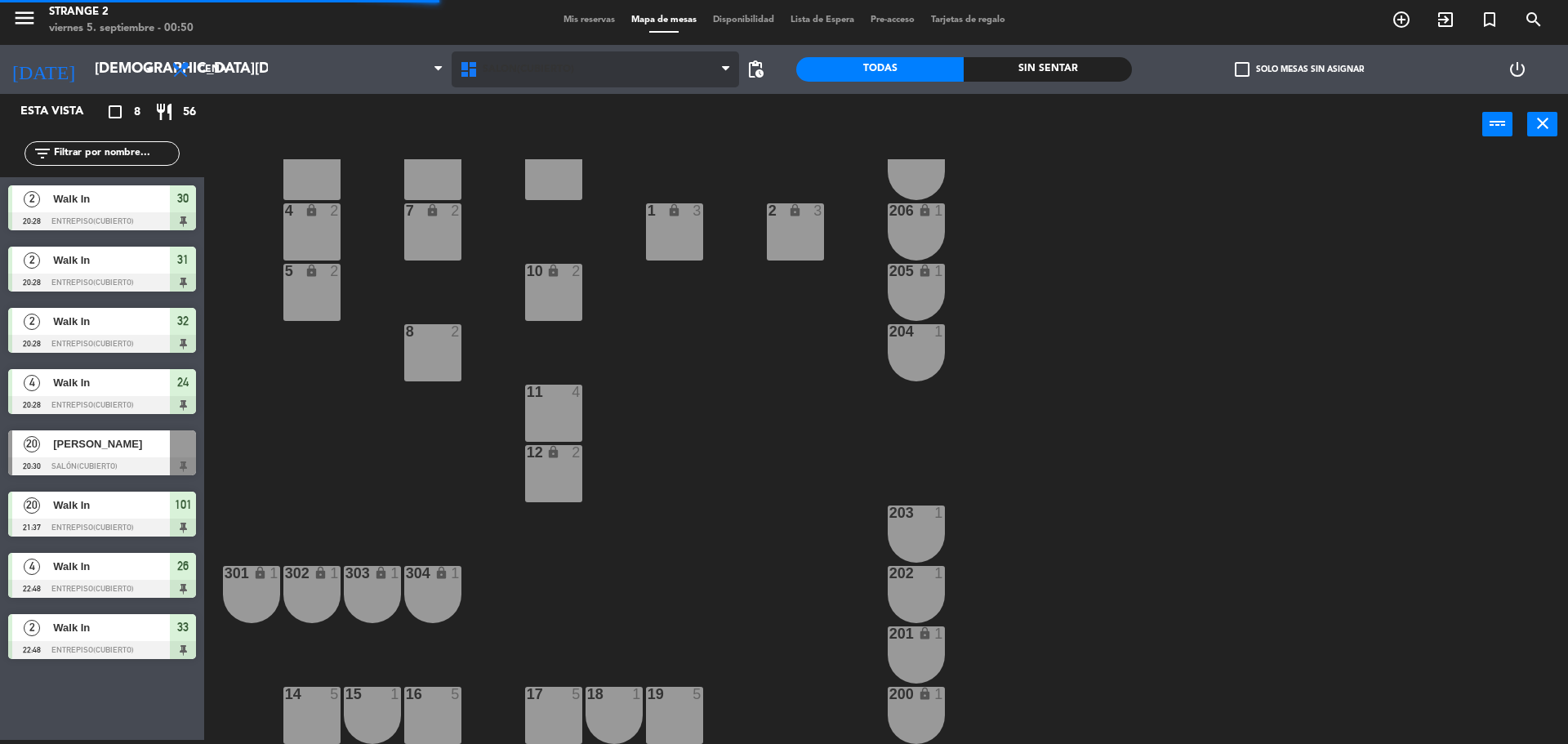
click at [529, 73] on span "Salón(Cubierto)" at bounding box center [528, 69] width 91 height 12
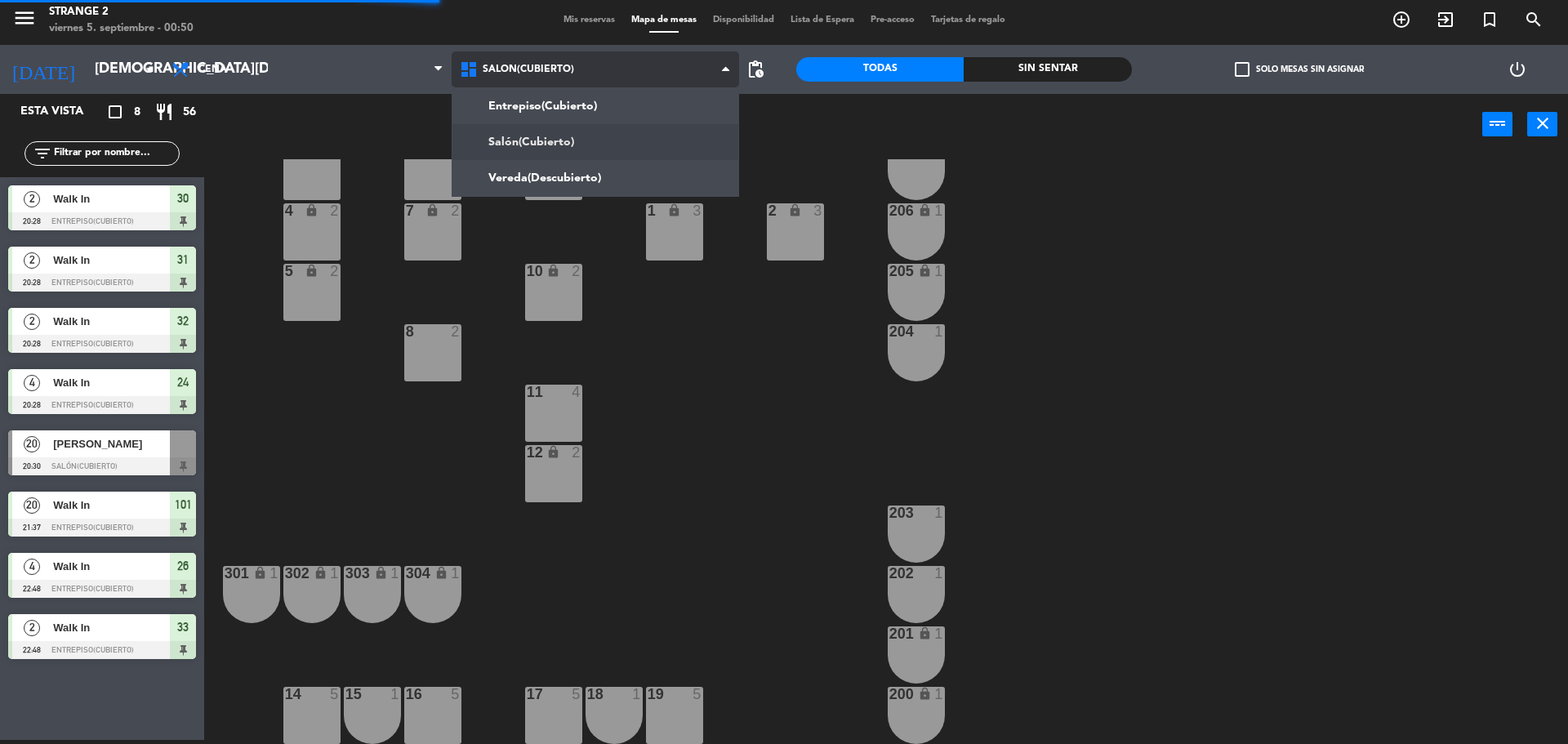
click at [533, 93] on div "Entrepiso(Cubierto) Salón(Cubierto) Vereda(Descubierto) Salón(Cubierto) Entrepi…" at bounding box center [596, 69] width 288 height 49
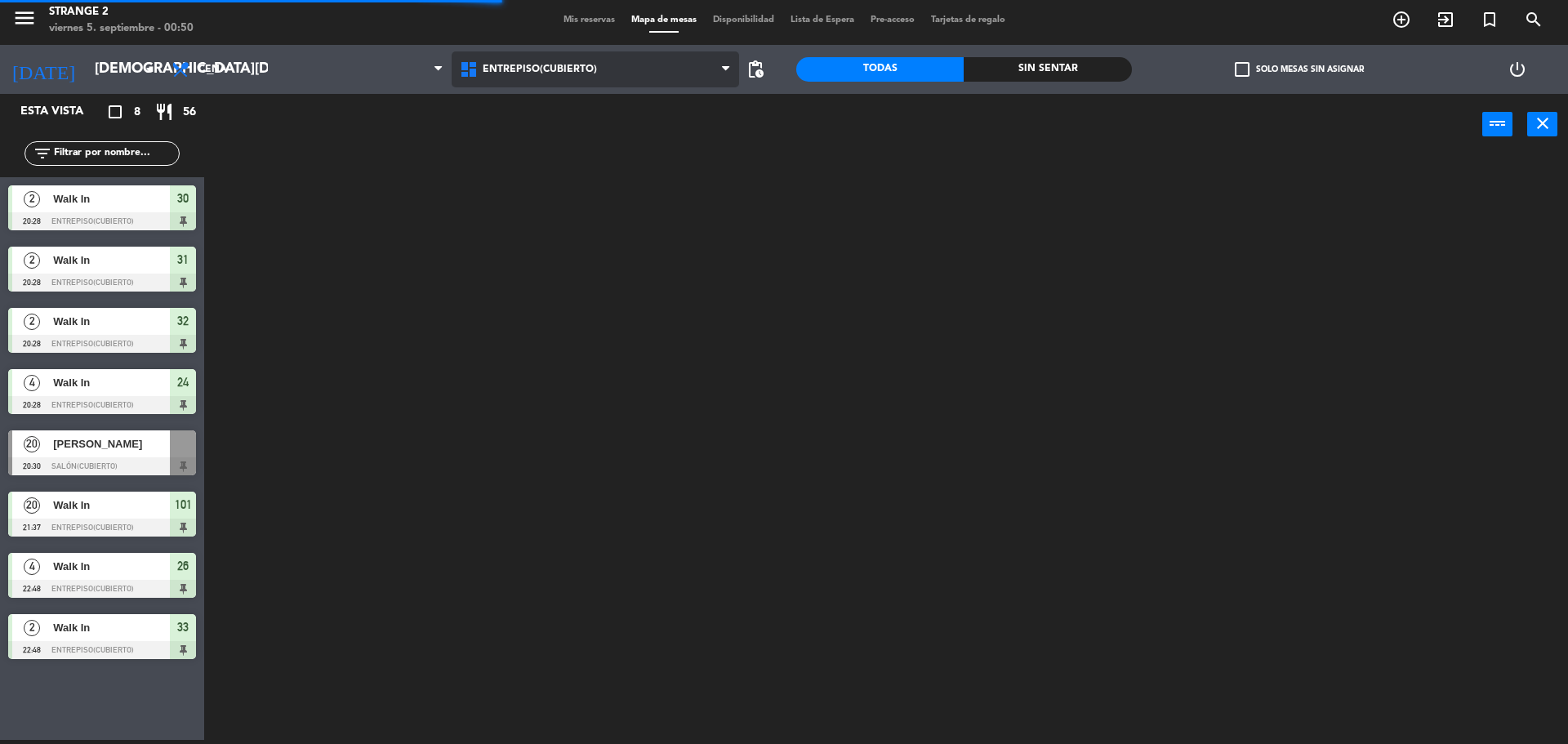
scroll to position [0, 0]
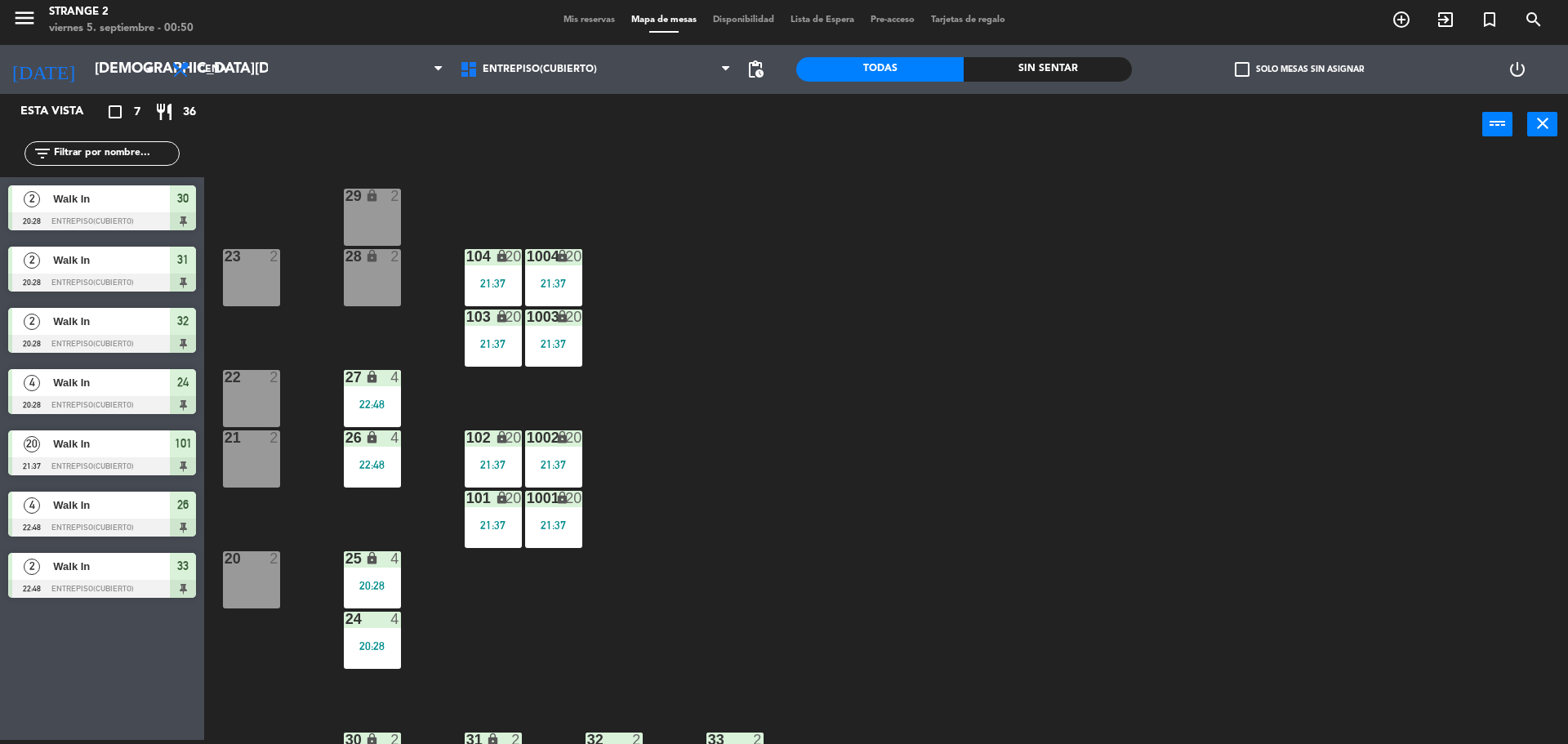
click at [502, 314] on icon "lock" at bounding box center [502, 317] width 14 height 14
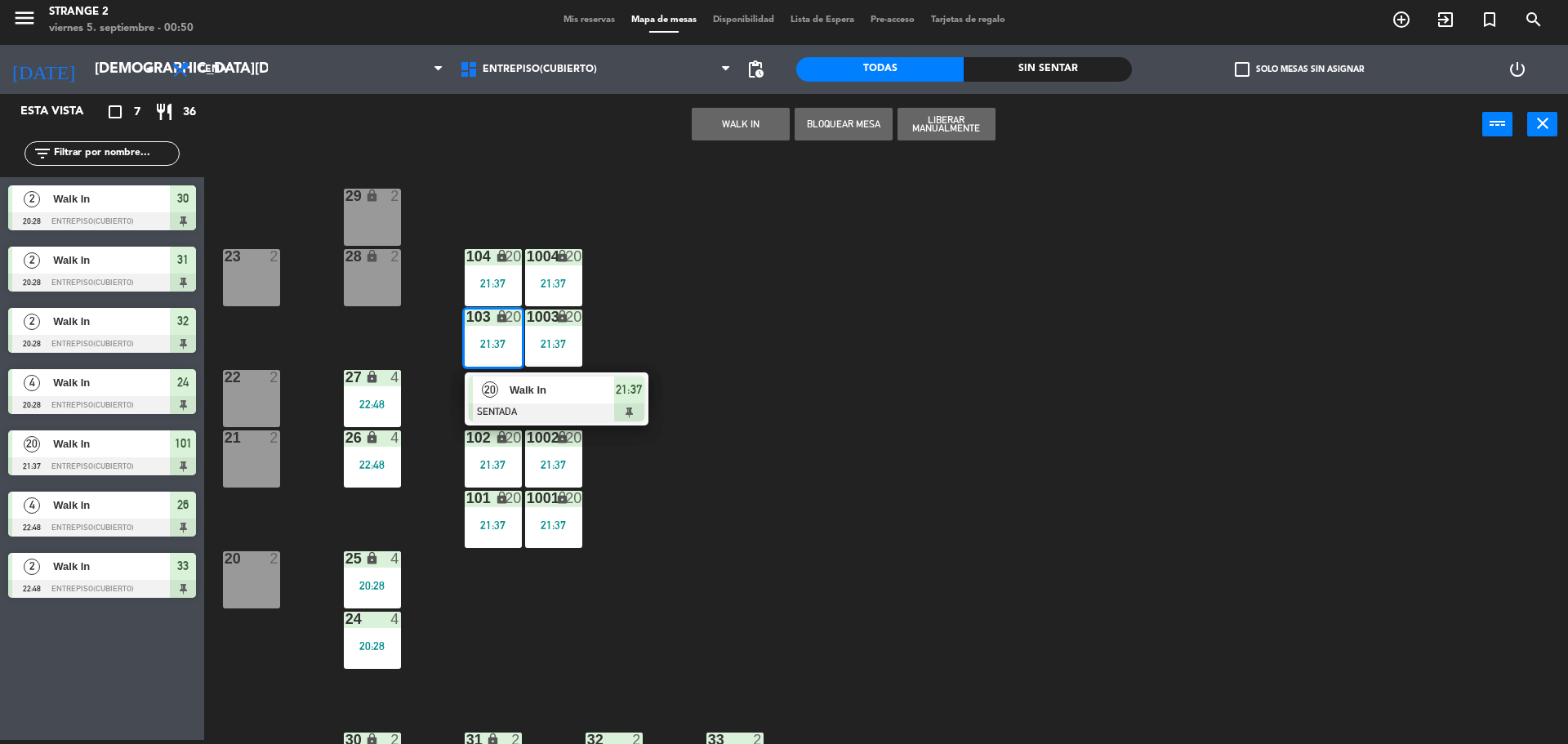
click at [612, 379] on div "Walk In" at bounding box center [561, 390] width 106 height 27
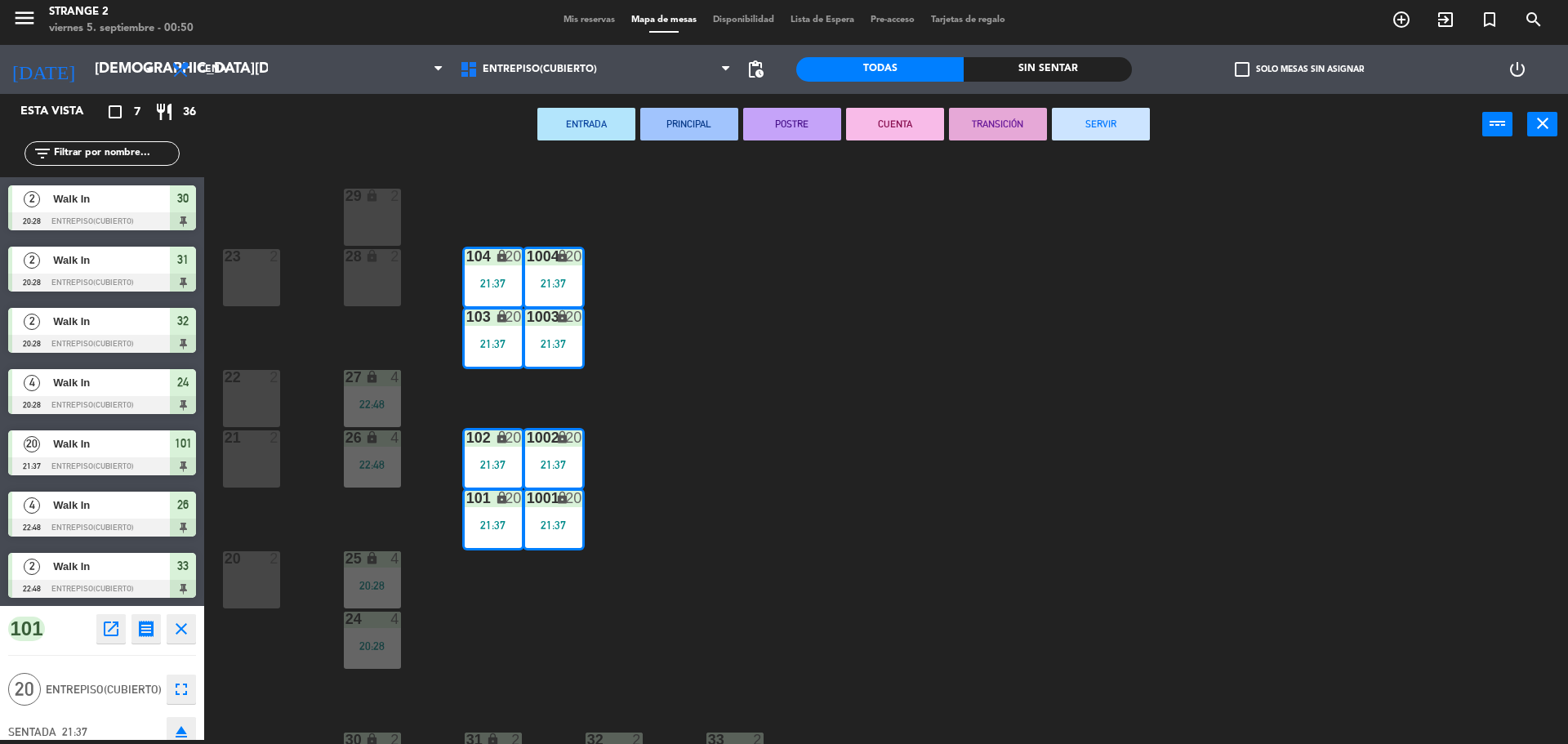
click at [1113, 127] on button "SERVIR" at bounding box center [1100, 124] width 98 height 33
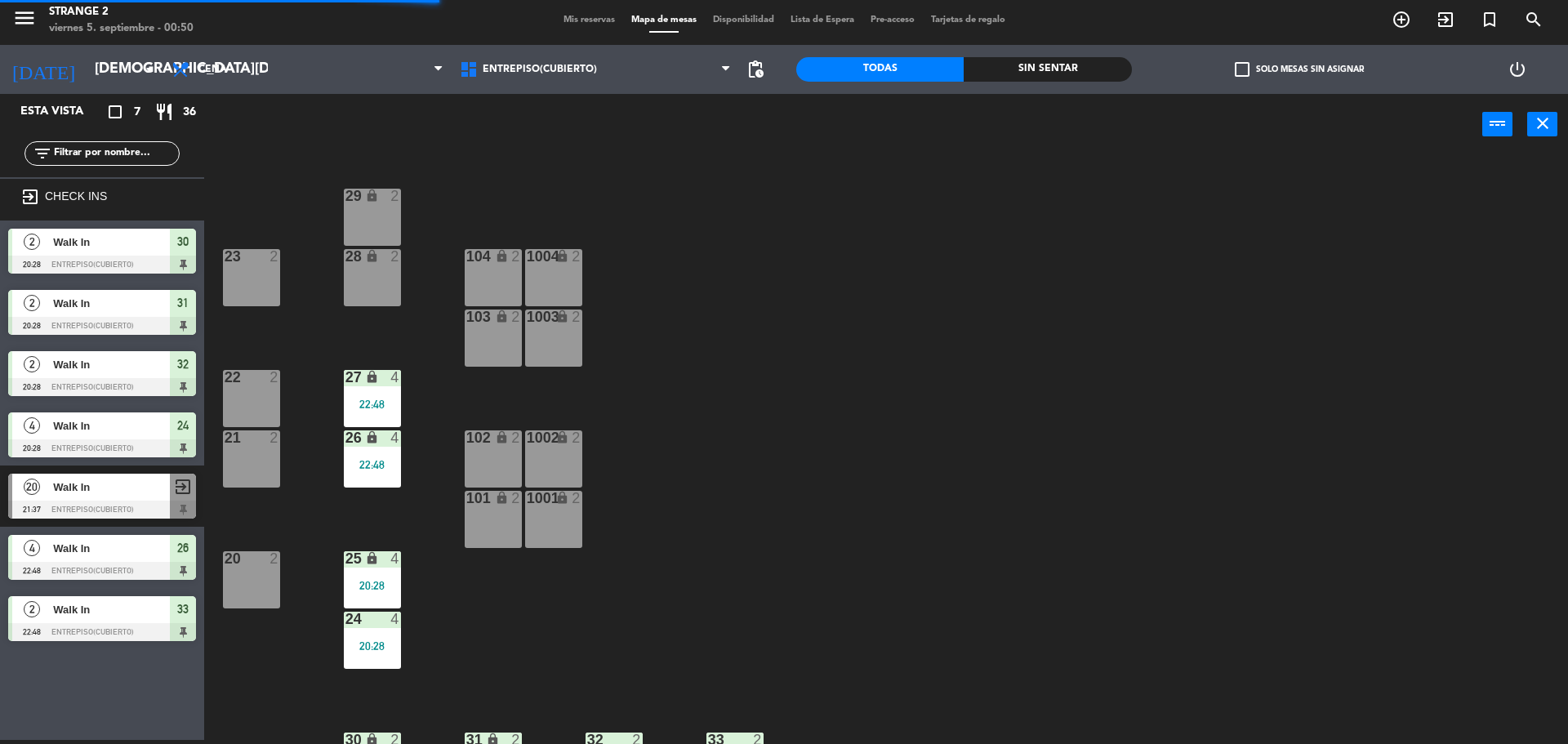
click at [381, 412] on div "27 lock 4 22:48" at bounding box center [372, 398] width 57 height 58
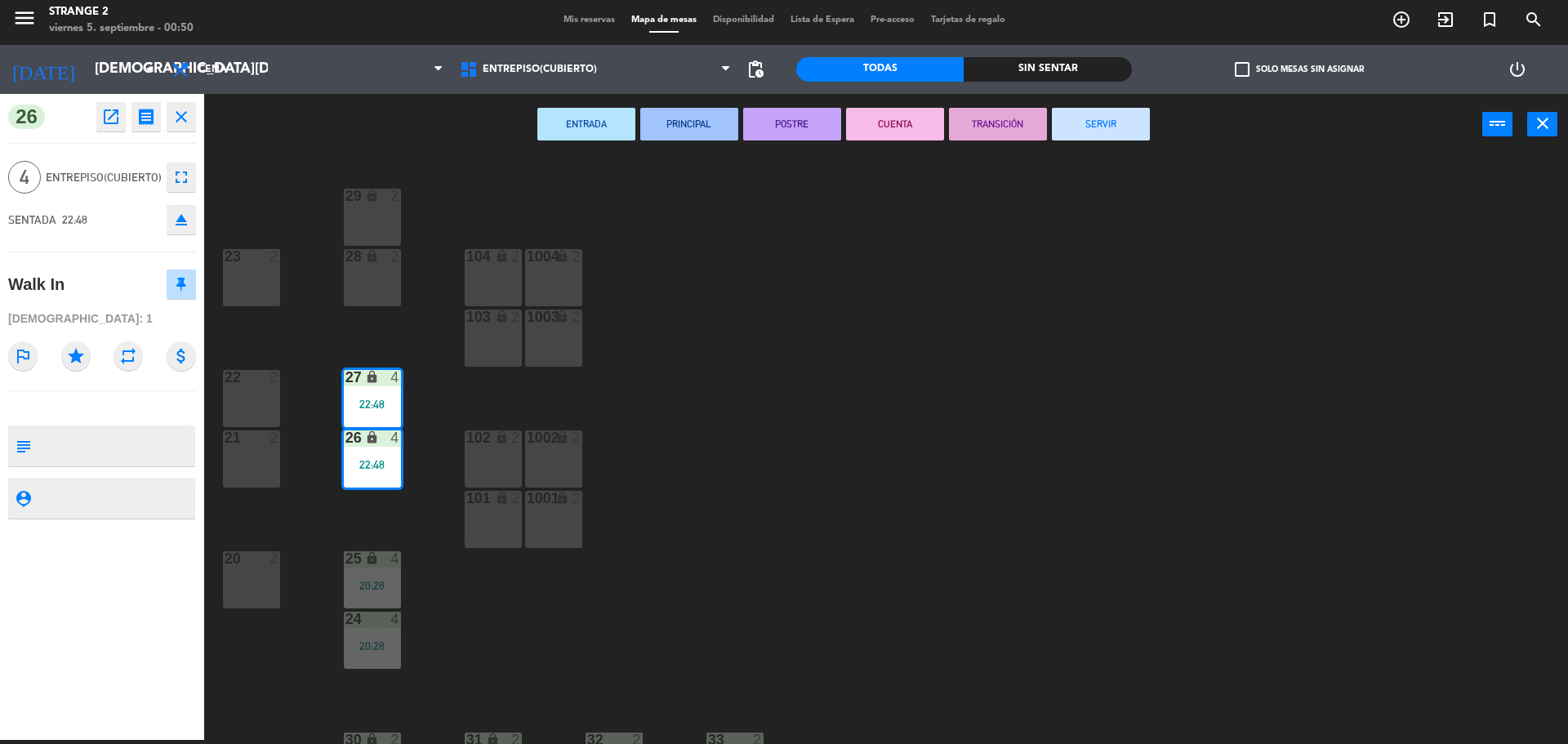
click at [1095, 155] on div "ENTRADA PRINCIPAL POSTRE CUENTA TRANSICIÓN SERVIR power_input close" at bounding box center [843, 125] width 1278 height 62
click at [378, 602] on div "25 lock 4 20:28" at bounding box center [372, 579] width 57 height 58
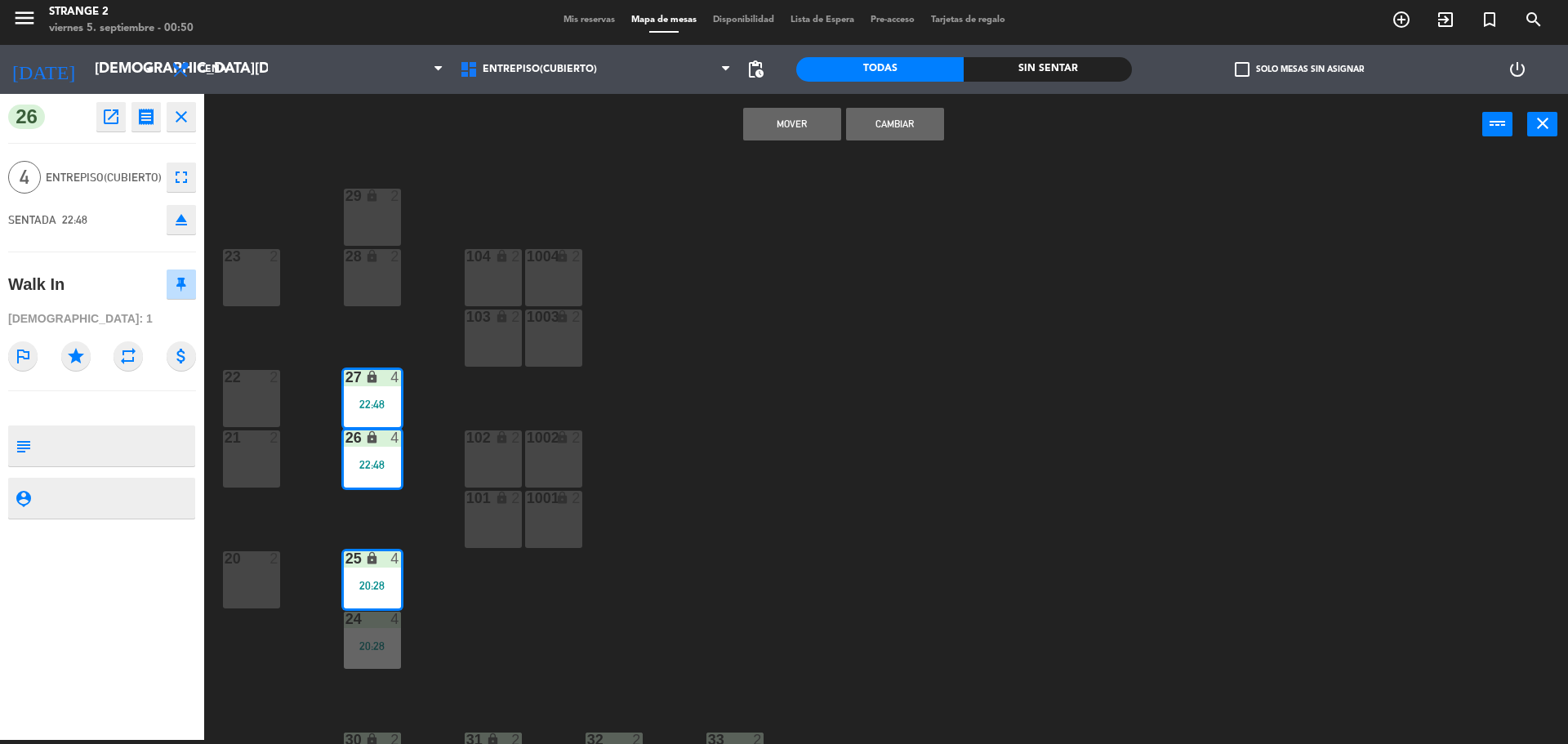
click at [463, 621] on div "29 lock 2 23 2 28 lock 2 104 lock 2 1004 lock 2 103 lock 2 1003 lock 2 22 2 27 …" at bounding box center [893, 451] width 1348 height 585
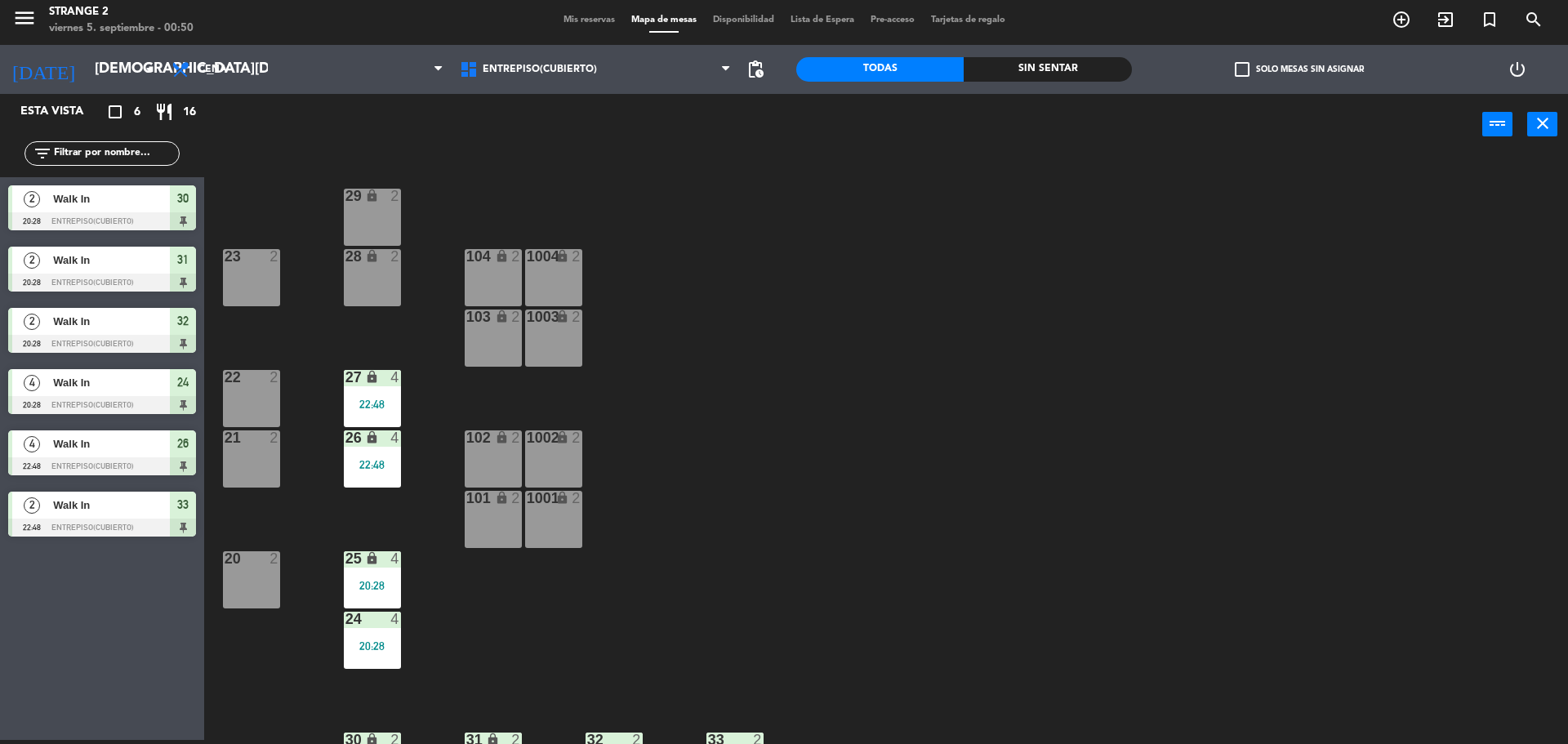
click at [373, 445] on div "lock" at bounding box center [371, 439] width 27 height 16
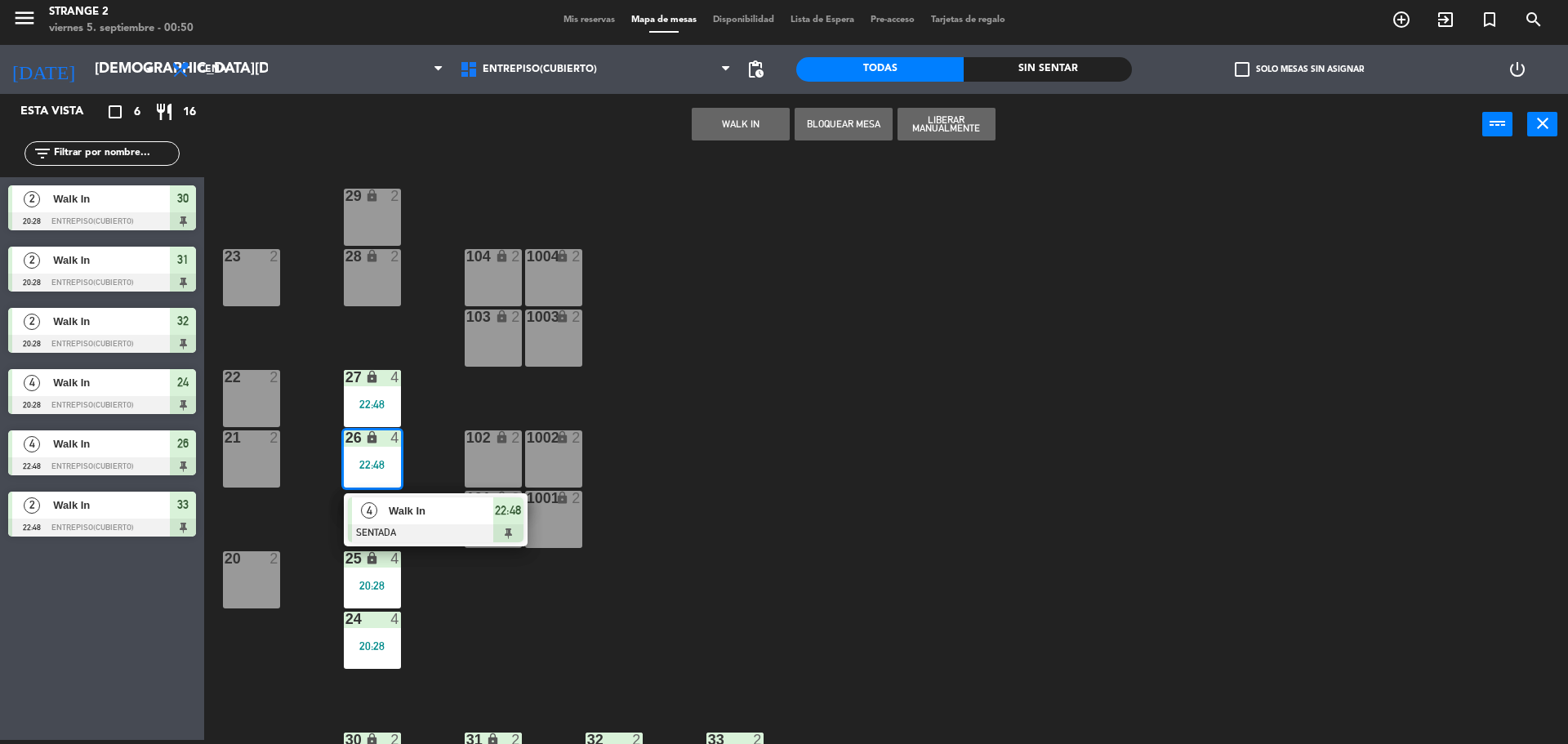
click at [442, 498] on div "Walk In" at bounding box center [440, 510] width 106 height 27
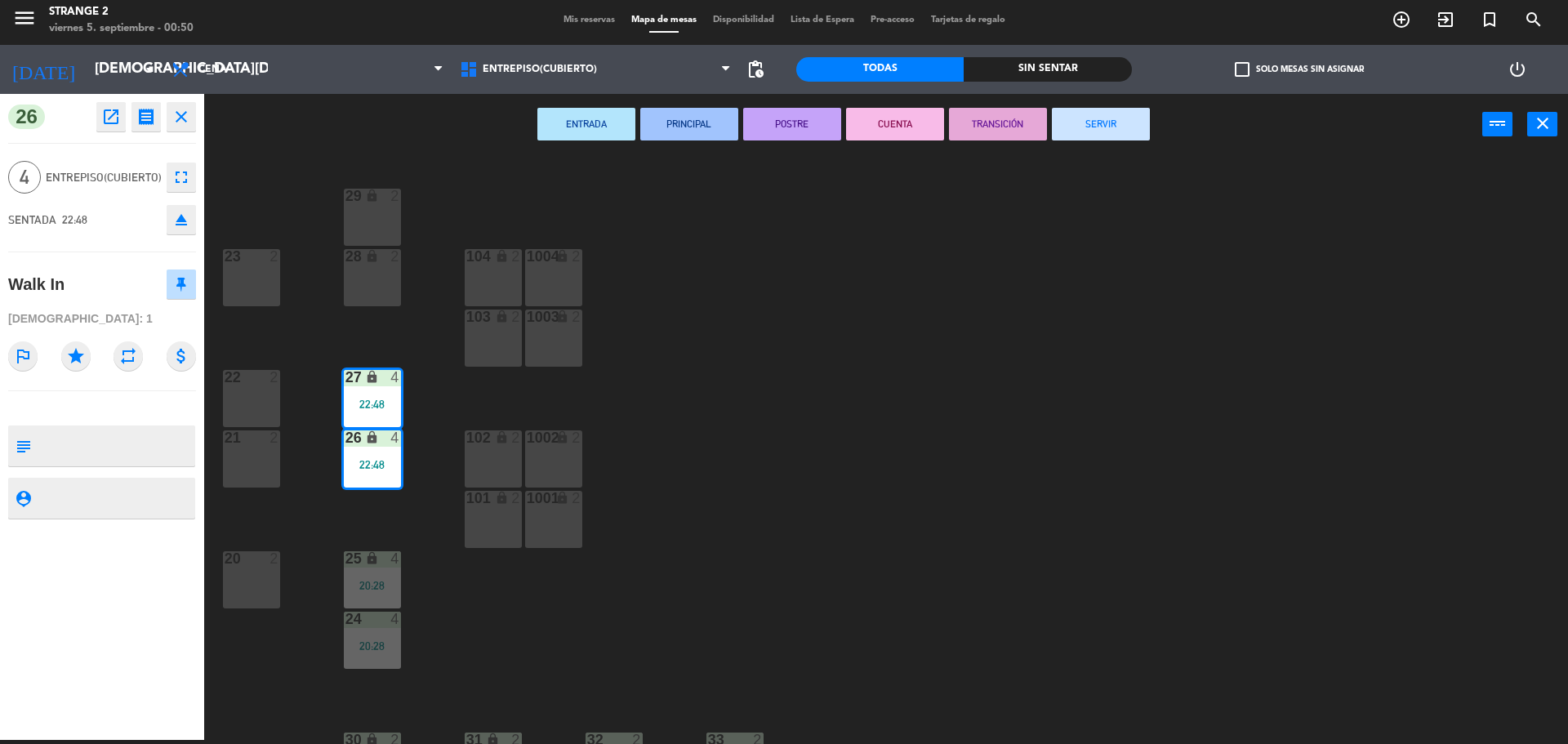
click at [1137, 134] on button "SERVIR" at bounding box center [1100, 124] width 98 height 33
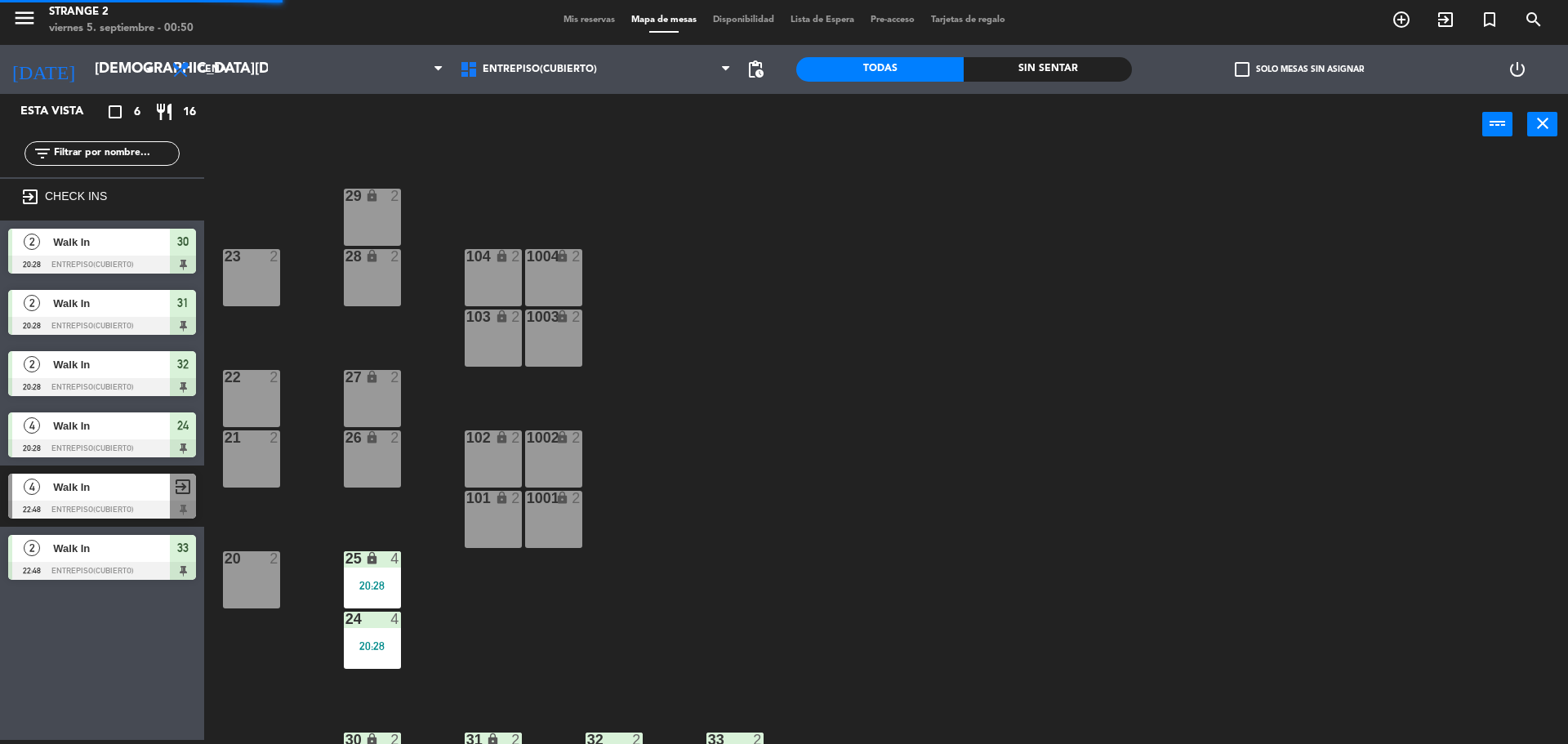
click at [361, 599] on div "25 lock 4 20:28" at bounding box center [372, 579] width 57 height 58
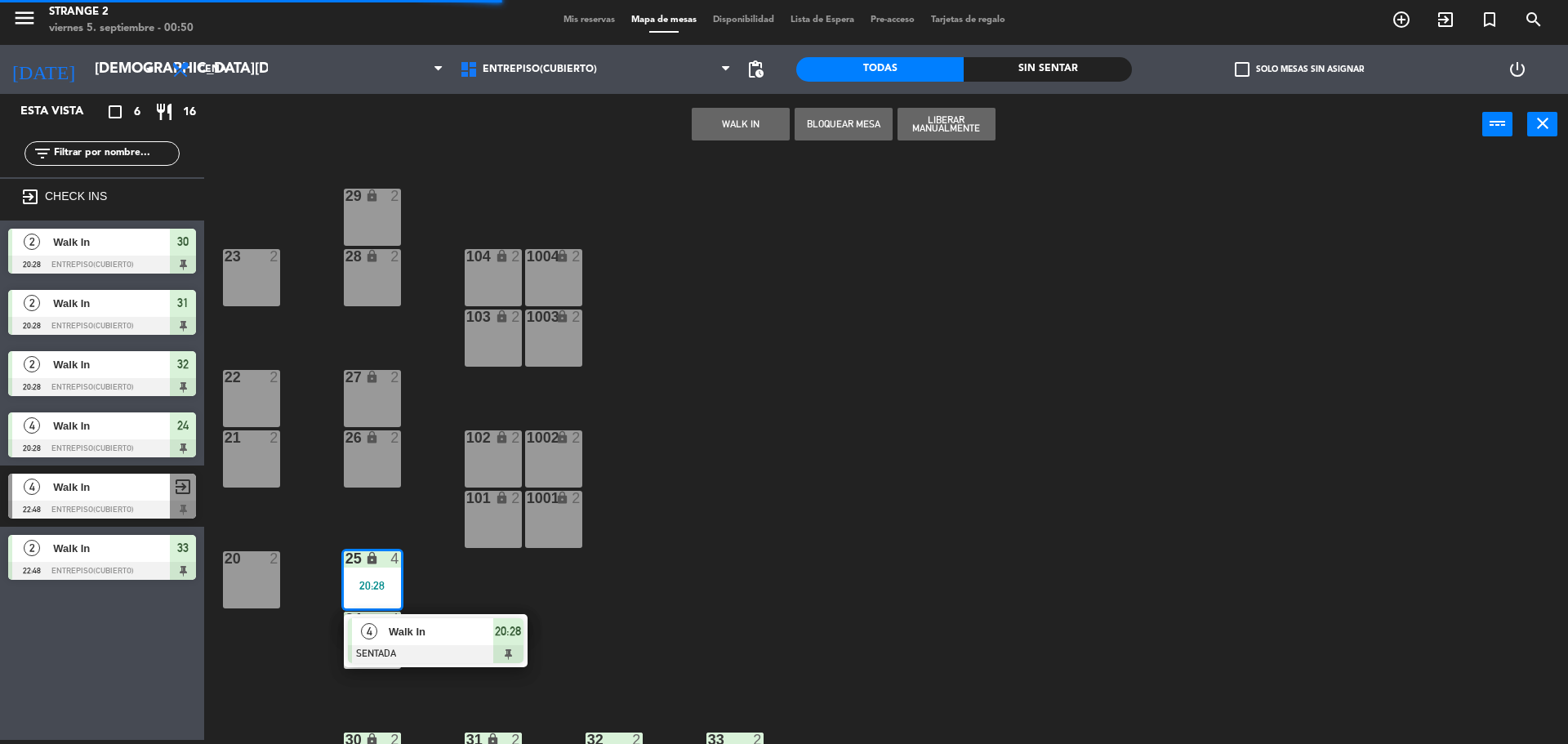
click at [460, 631] on span "Walk In" at bounding box center [440, 631] width 104 height 17
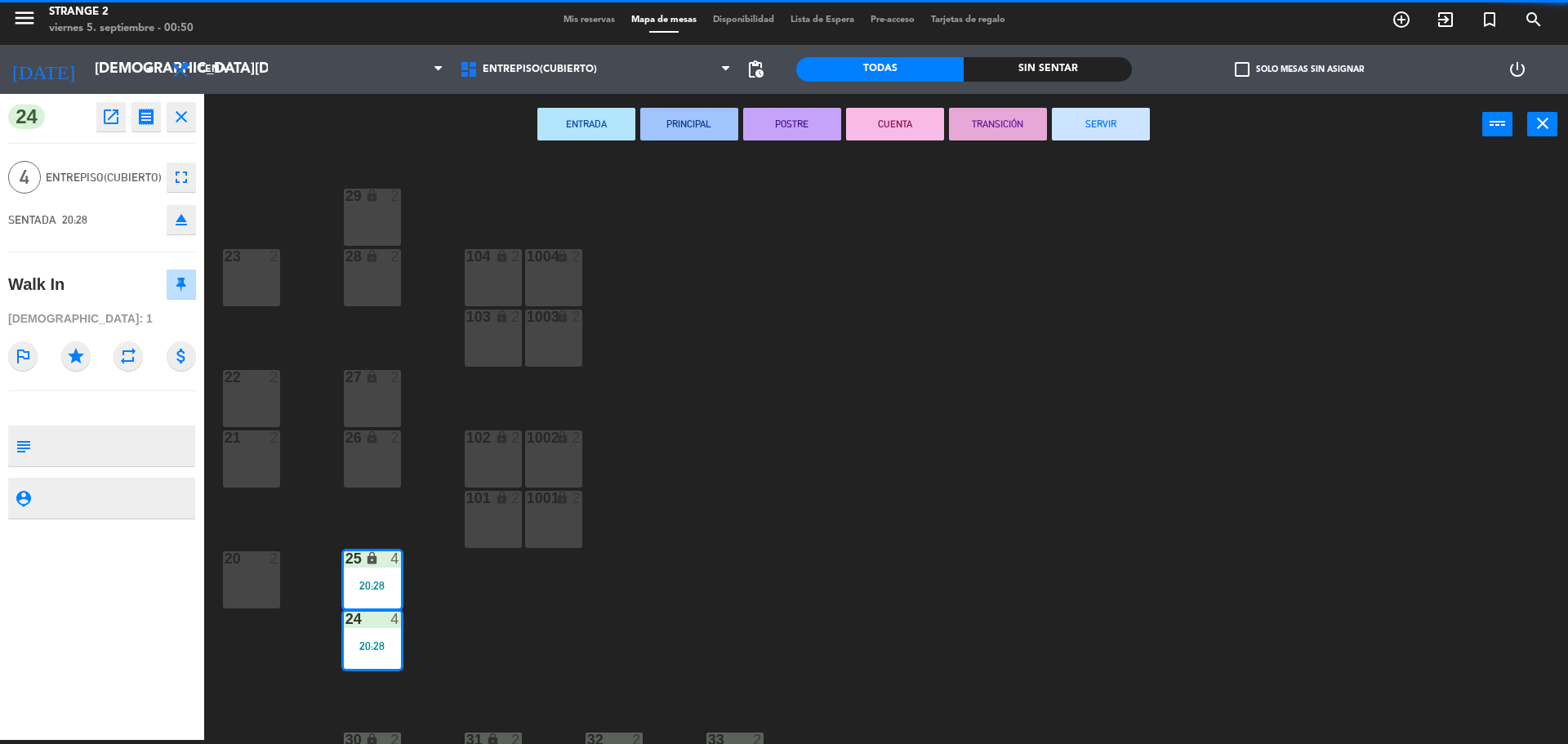
click at [1133, 134] on button "SERVIR" at bounding box center [1100, 124] width 98 height 33
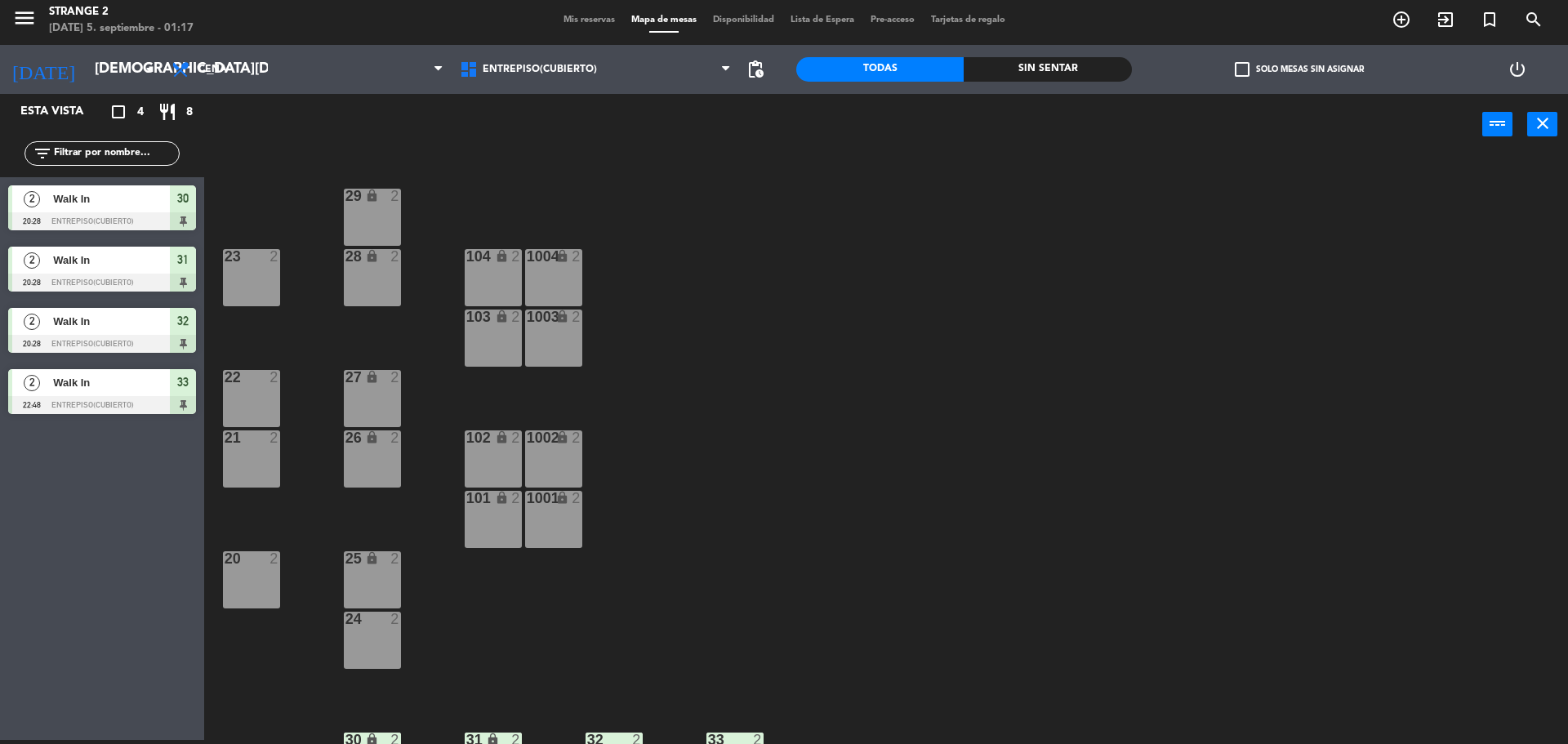
click at [127, 196] on span "Walk In" at bounding box center [111, 198] width 117 height 17
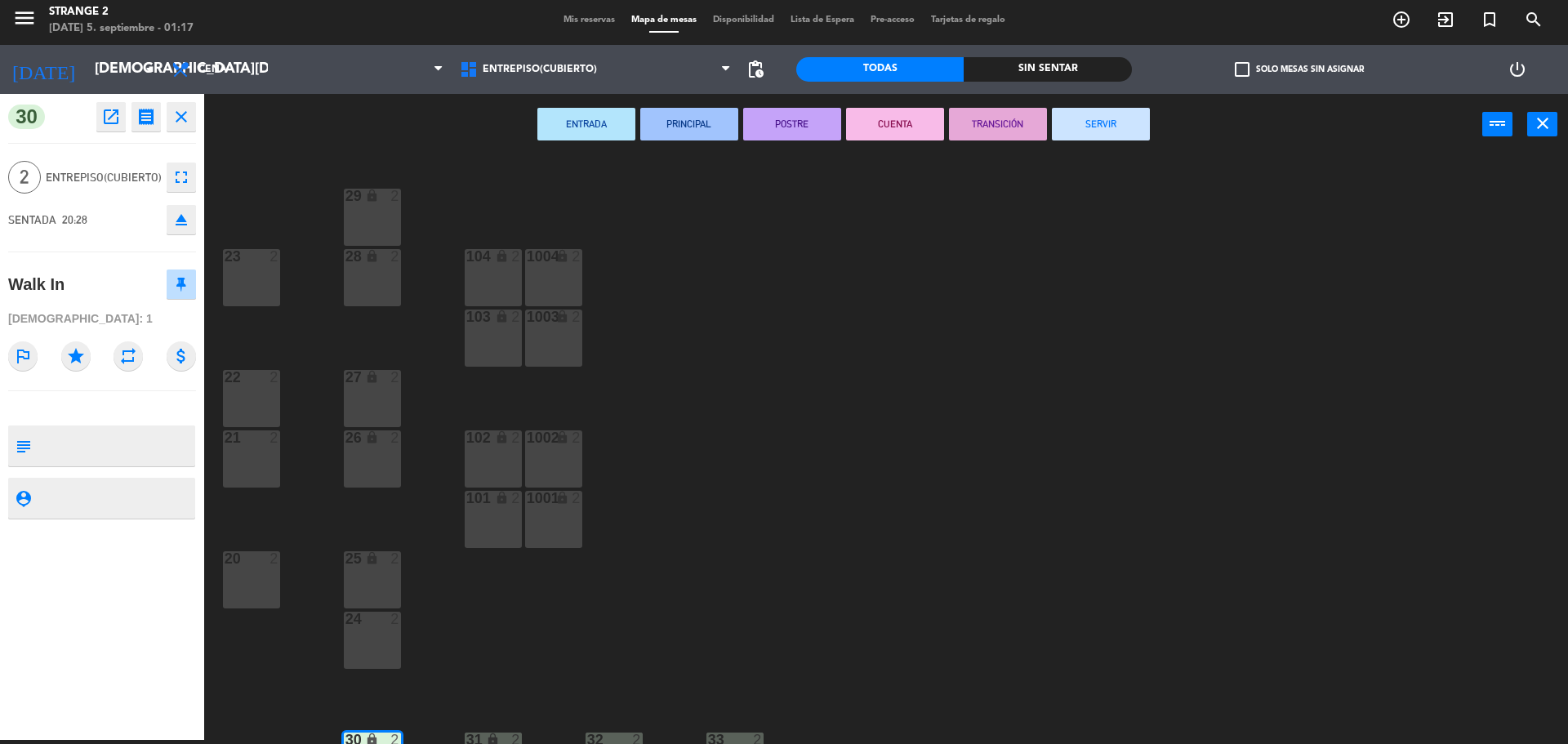
click at [1118, 134] on button "SERVIR" at bounding box center [1100, 124] width 98 height 33
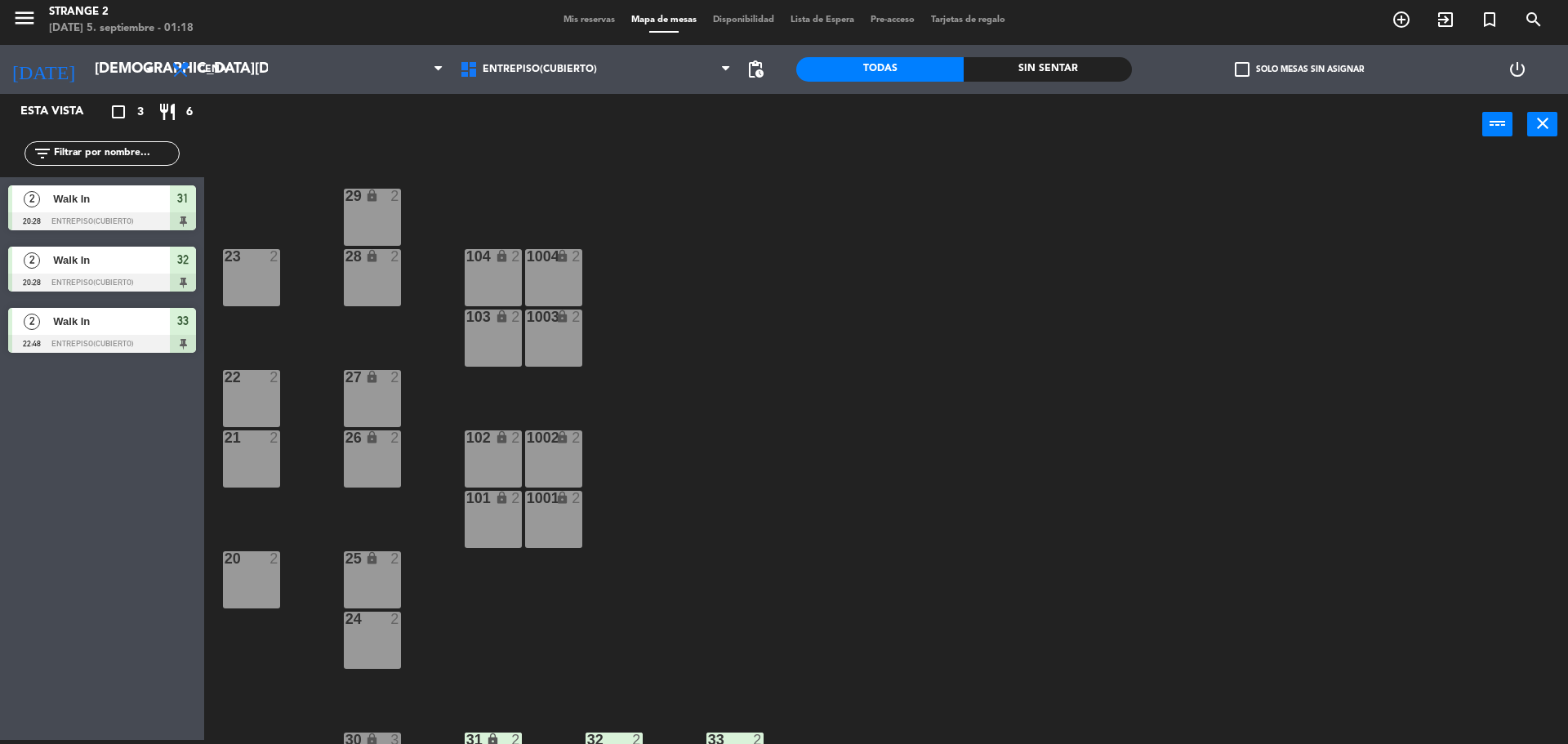
click at [493, 734] on icon "lock" at bounding box center [493, 740] width 14 height 14
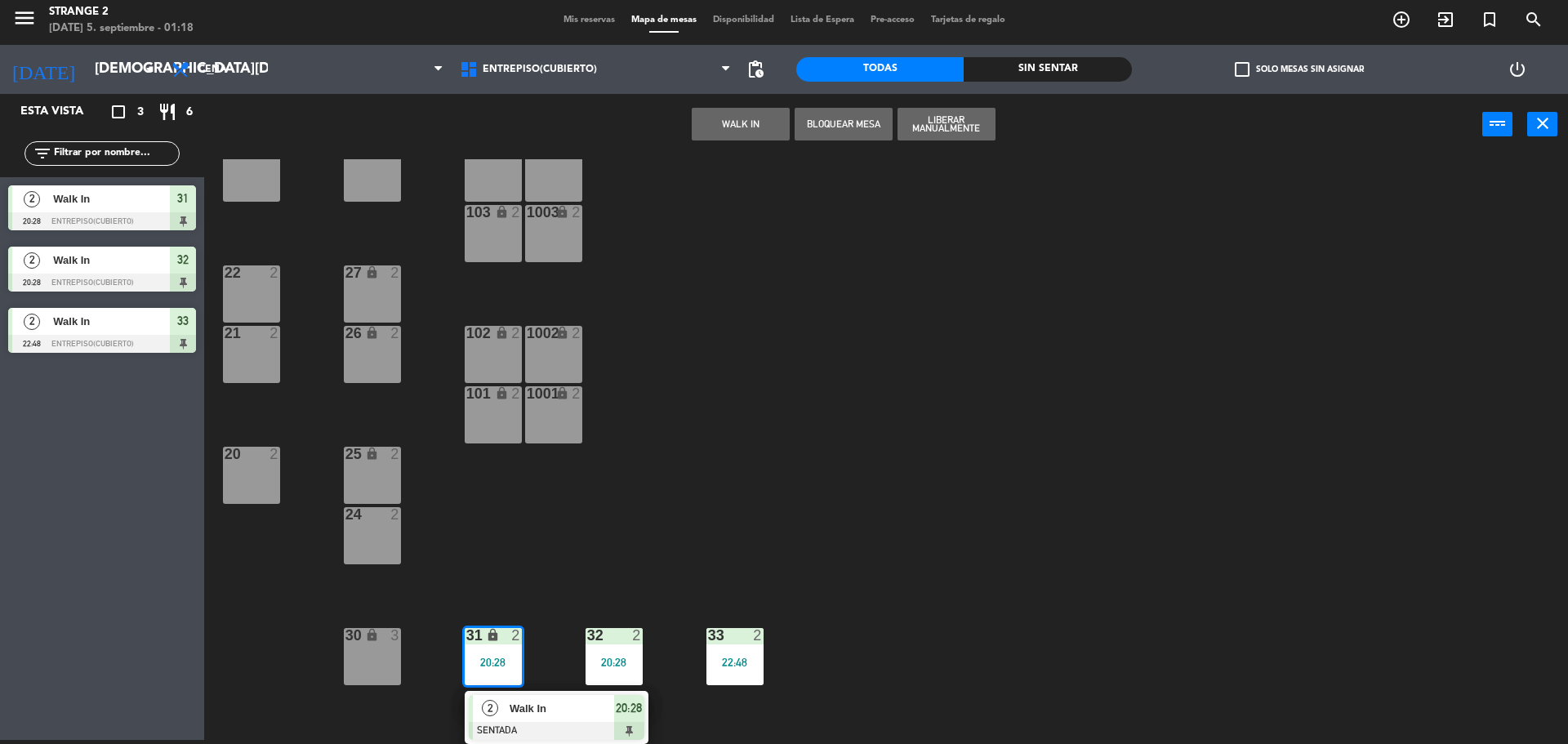
click at [571, 700] on span "Walk In" at bounding box center [562, 708] width 104 height 17
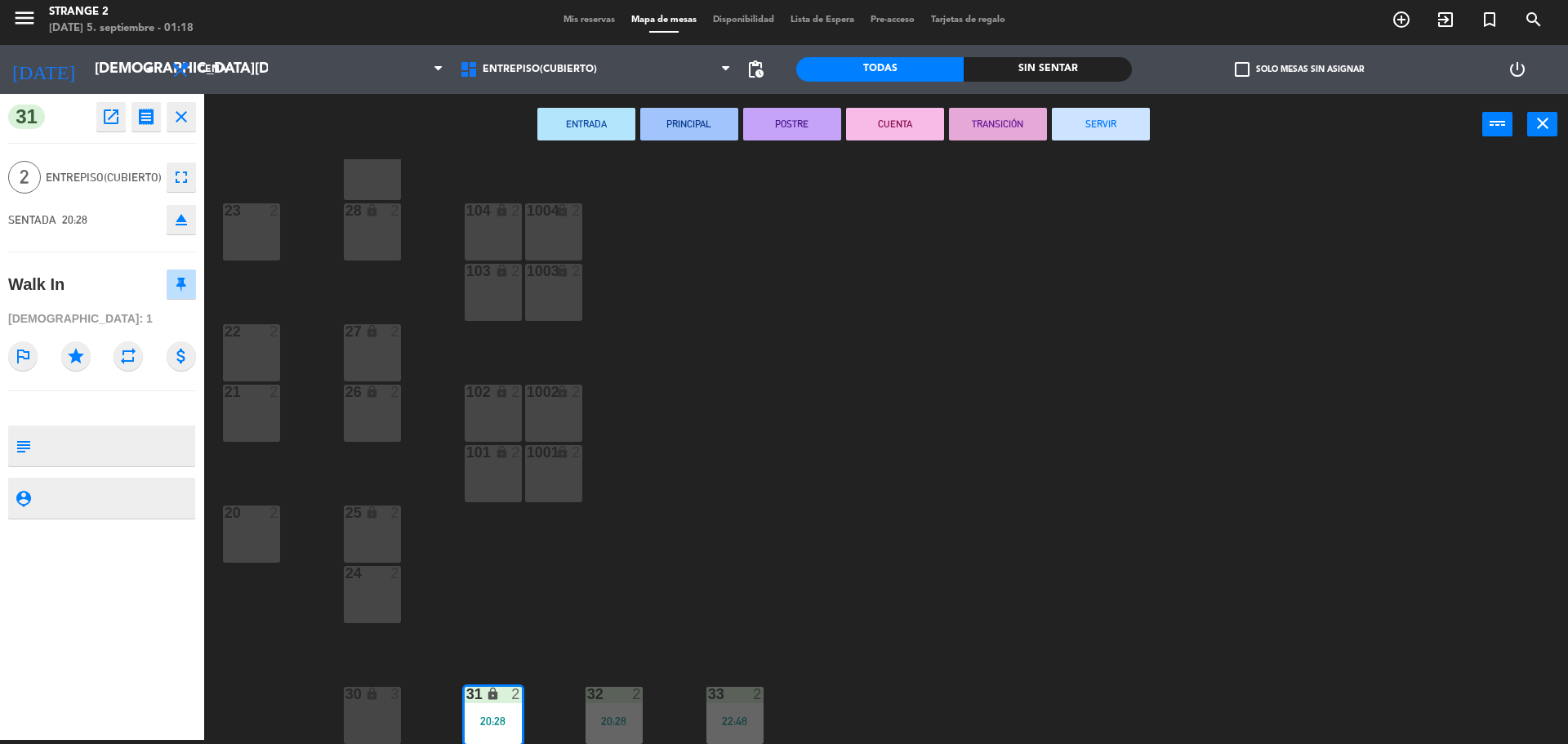
click at [1115, 134] on button "SERVIR" at bounding box center [1100, 124] width 98 height 33
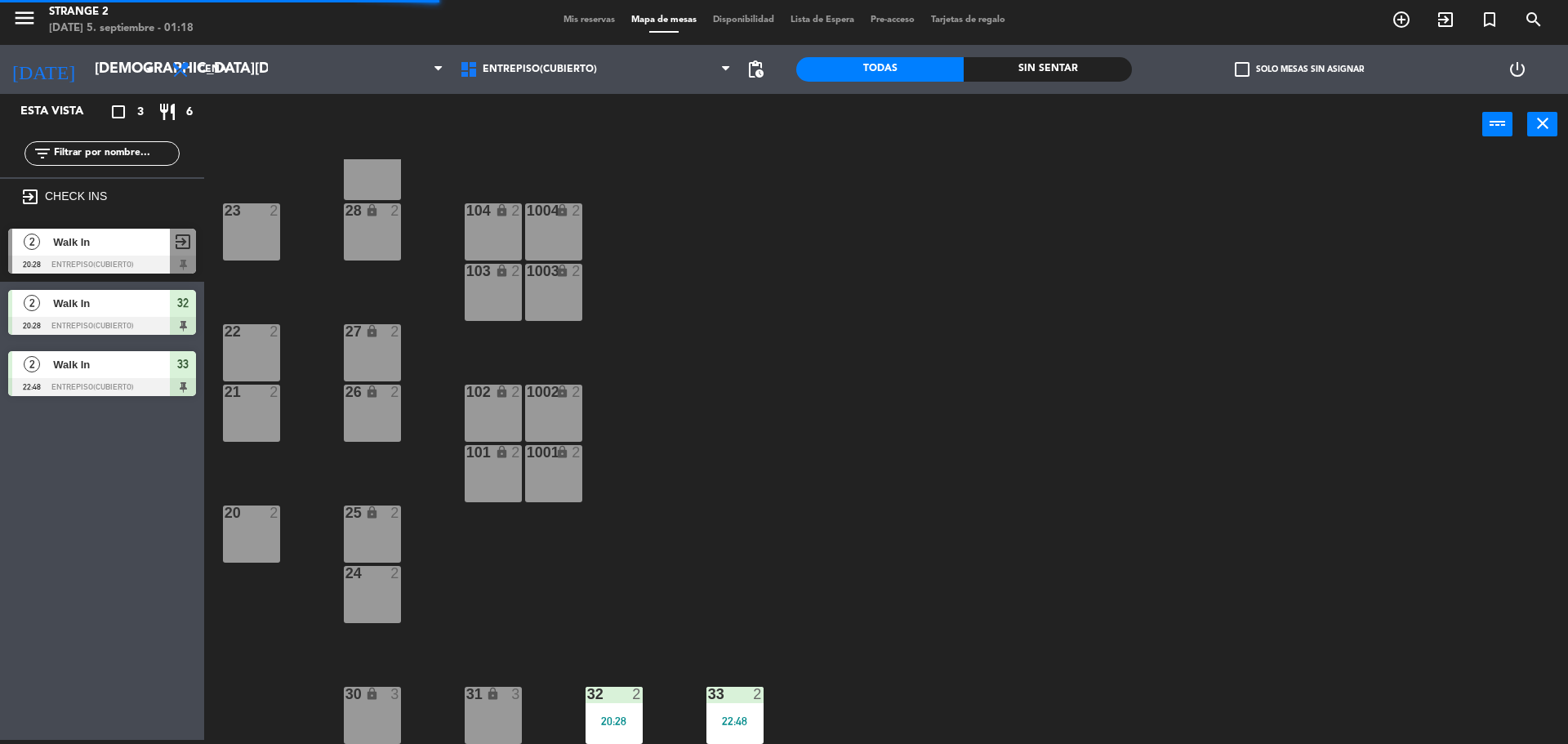
click at [622, 727] on div "20:28" at bounding box center [614, 721] width 57 height 12
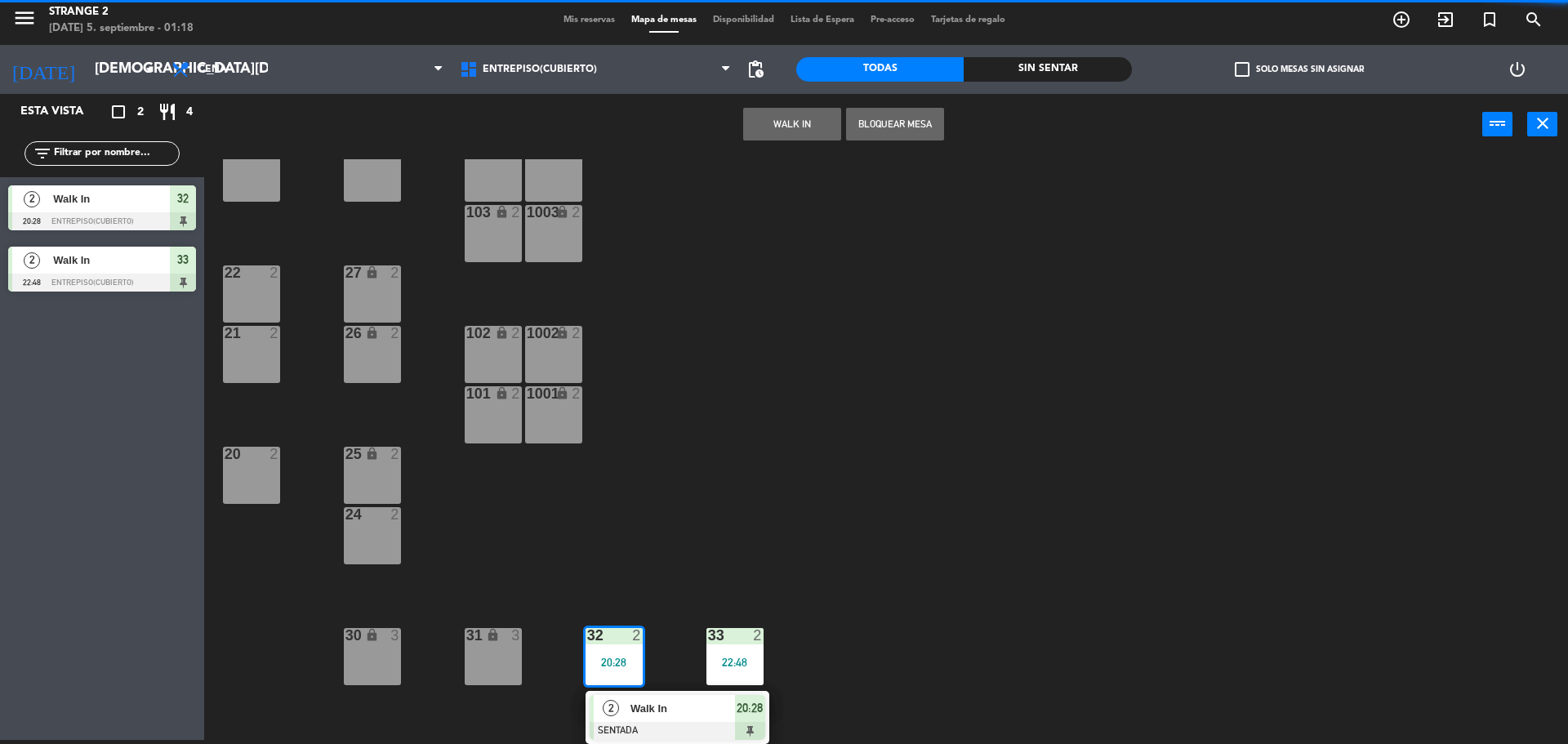
click at [700, 717] on span "Walk In" at bounding box center [683, 708] width 104 height 17
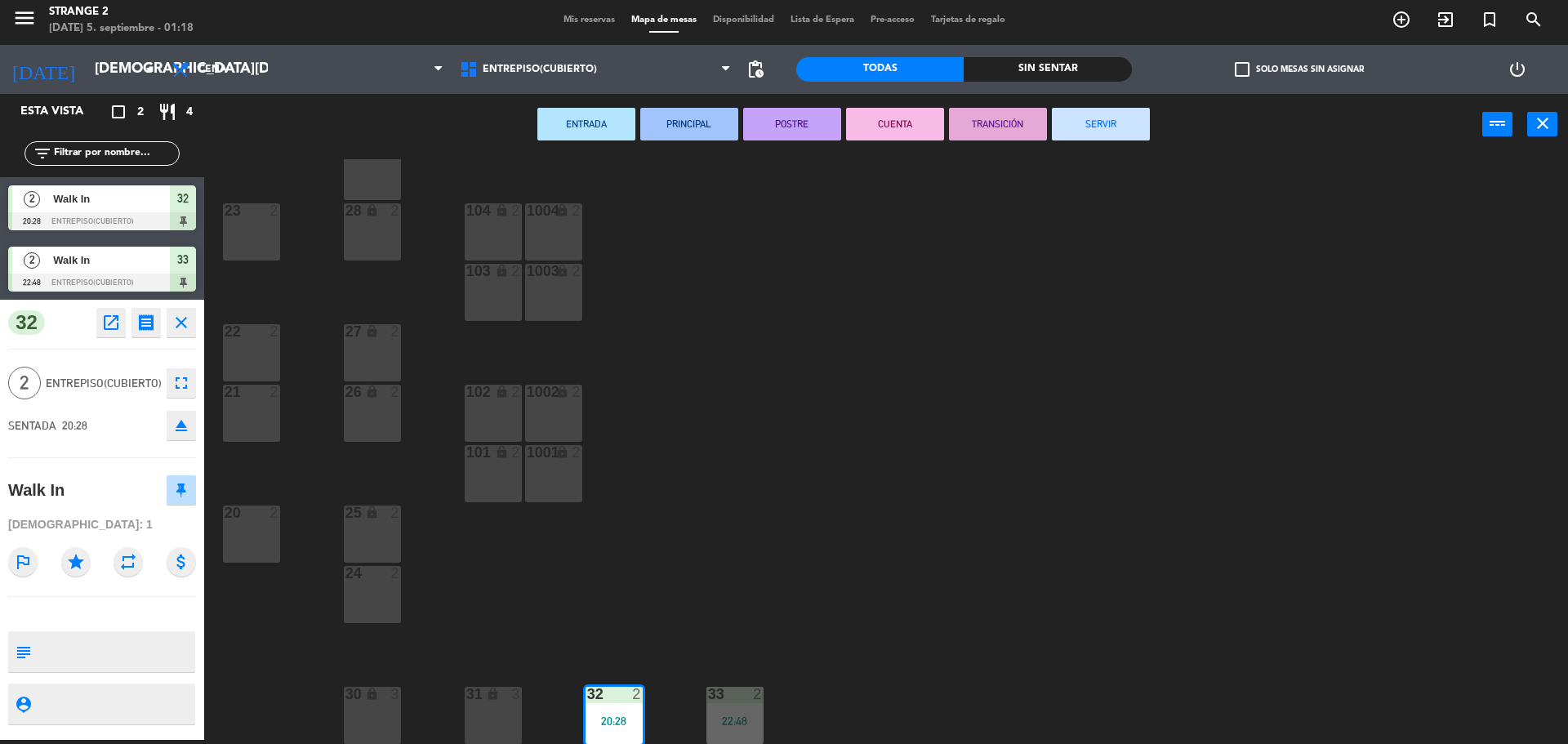
click at [1090, 135] on button "SERVIR" at bounding box center [1100, 124] width 98 height 33
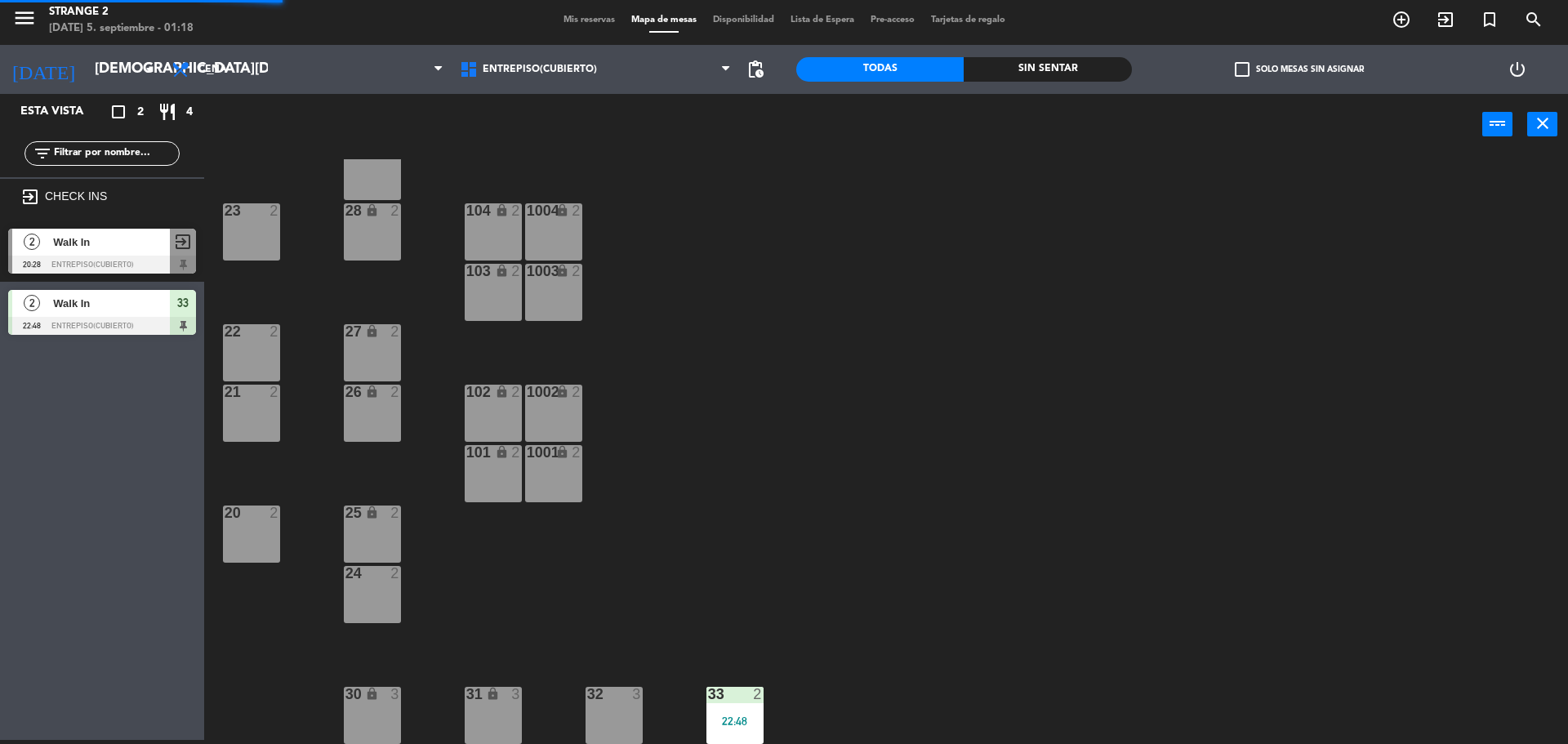
click at [735, 724] on div "22:48" at bounding box center [735, 721] width 57 height 12
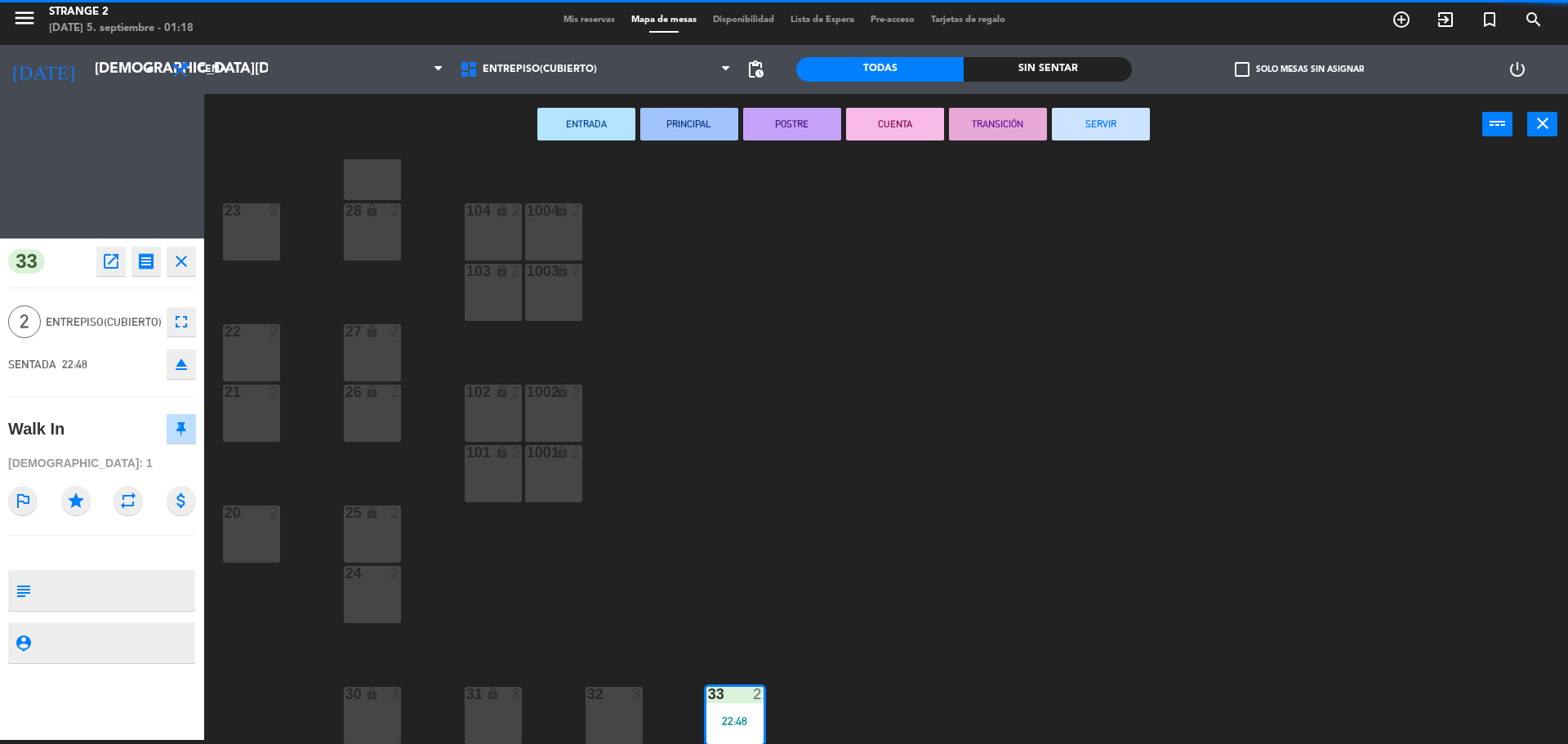
scroll to position [46, 0]
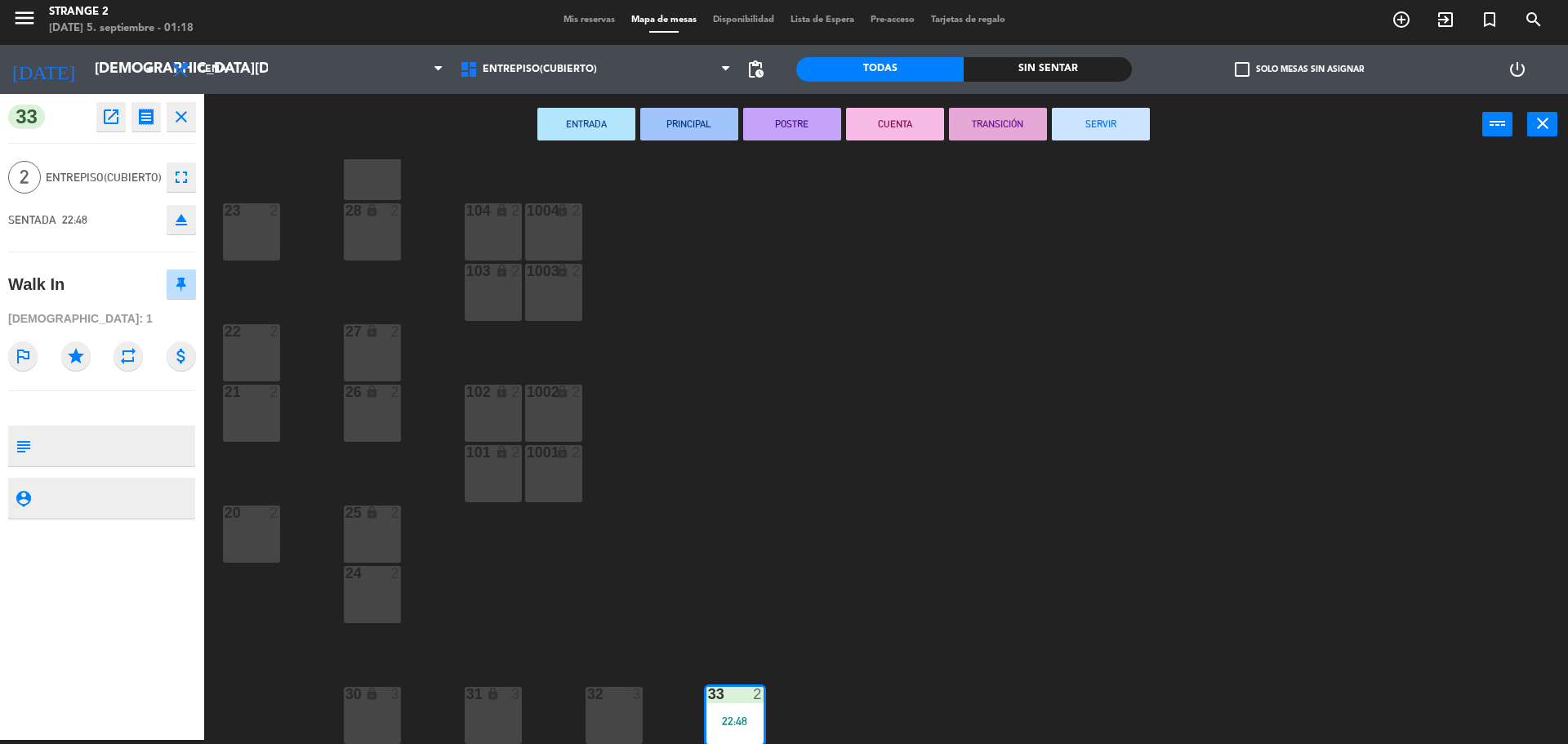
click at [1113, 136] on button "SERVIR" at bounding box center [1100, 124] width 98 height 33
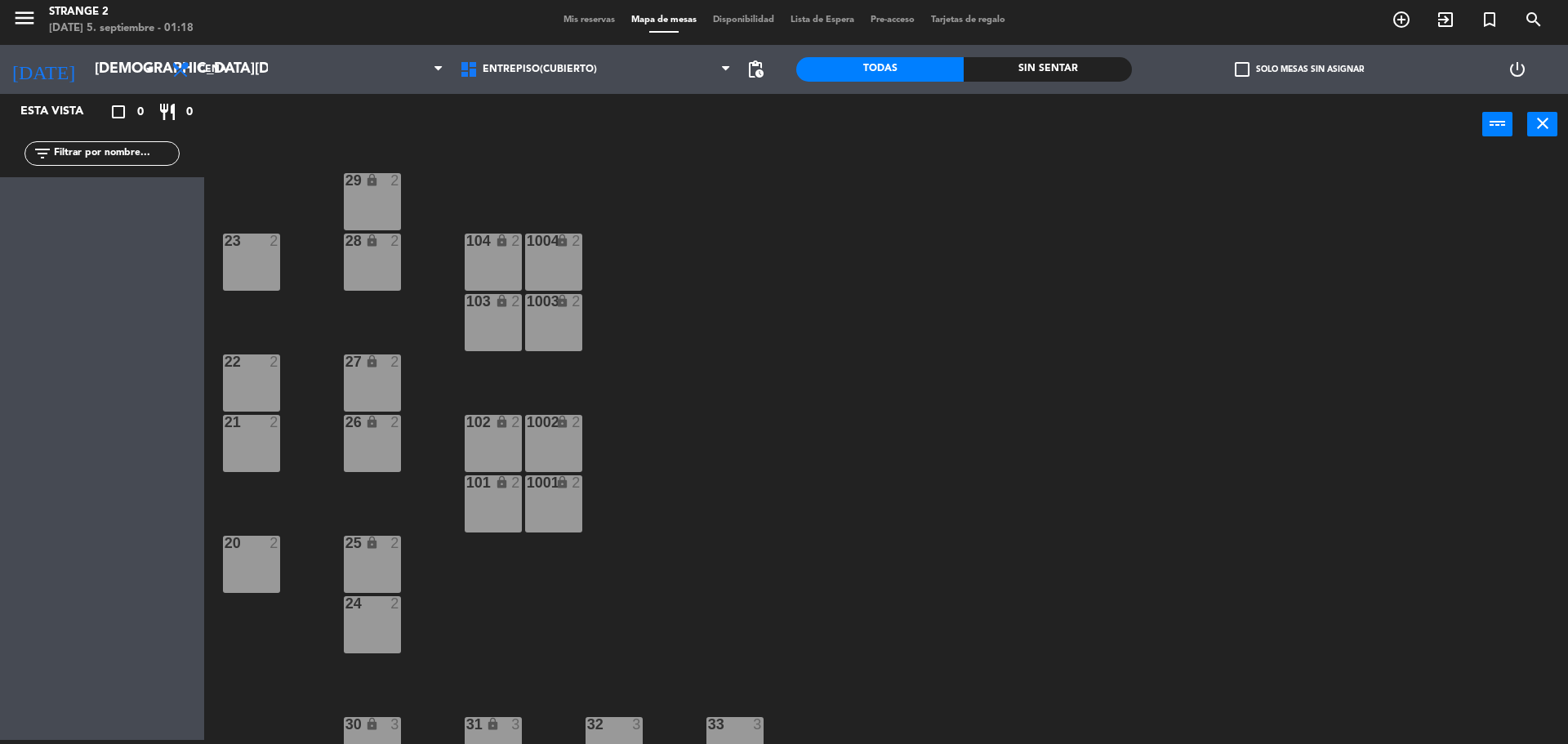
scroll to position [0, 0]
